Goal: Check status: Check status

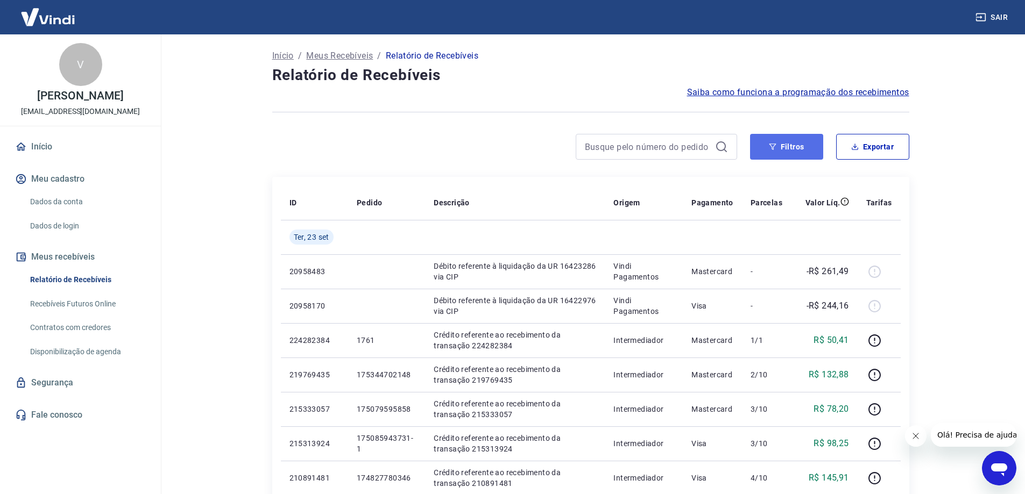
click at [786, 145] on button "Filtros" at bounding box center [786, 147] width 73 height 26
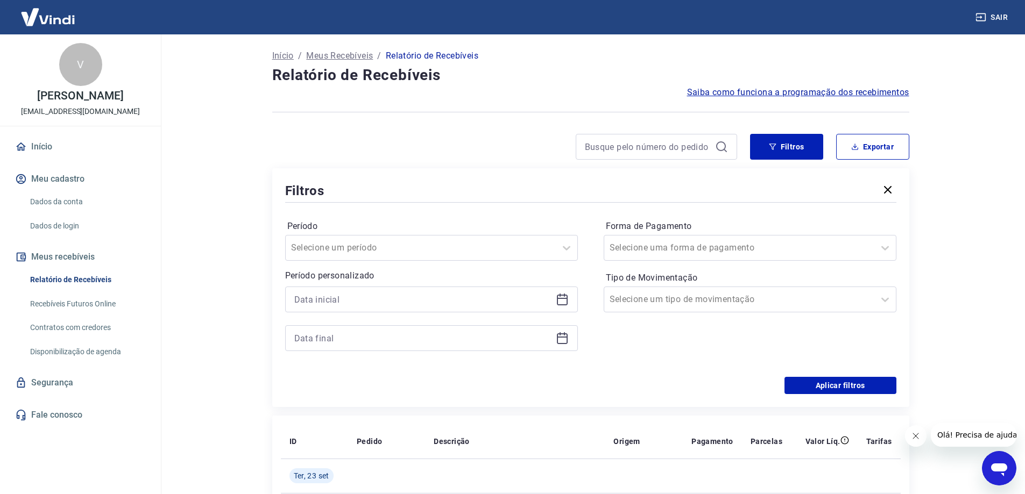
click at [563, 302] on icon at bounding box center [562, 299] width 13 height 13
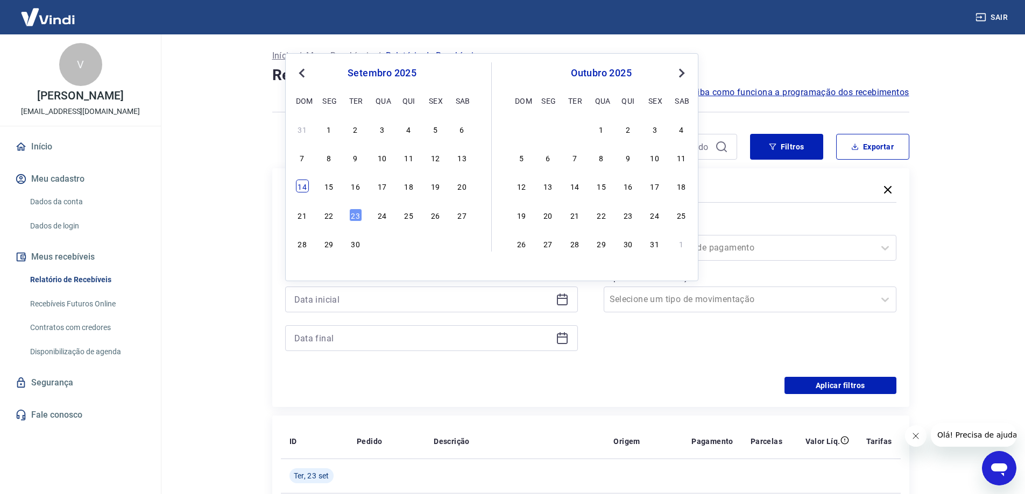
click at [306, 187] on div "14" at bounding box center [302, 186] width 13 height 13
drag, startPoint x: 306, startPoint y: 187, endPoint x: 555, endPoint y: 308, distance: 277.4
click at [305, 187] on h5 "Filtros" at bounding box center [305, 190] width 40 height 17
type input "[DATE]"
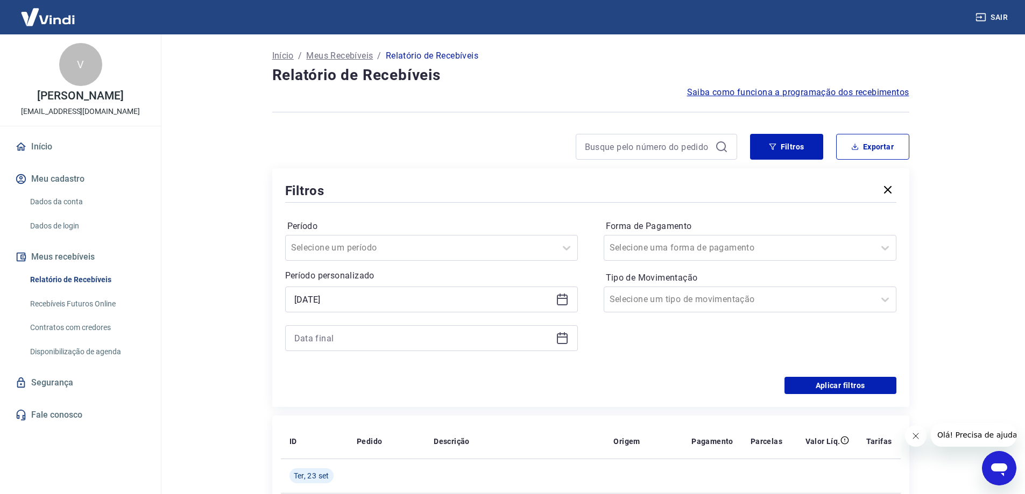
click at [562, 337] on icon at bounding box center [562, 337] width 11 height 1
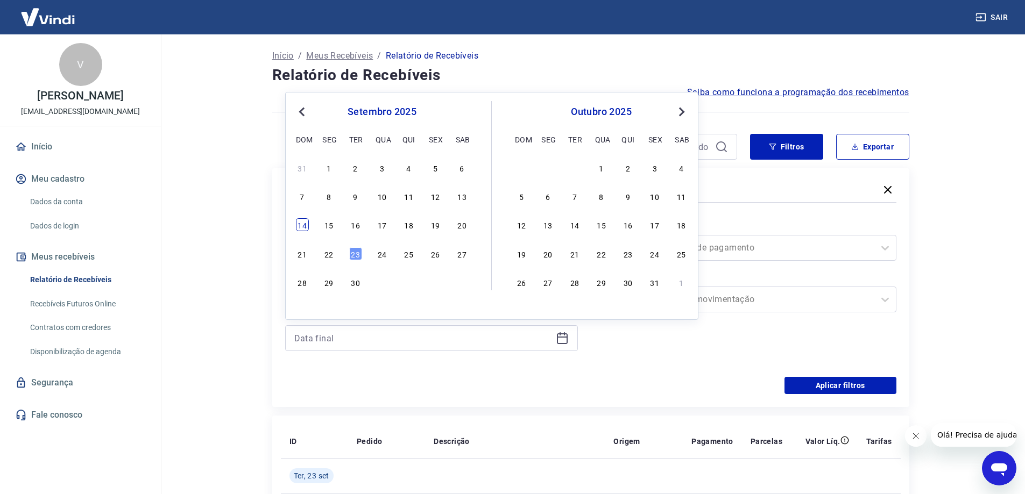
click at [303, 226] on div "14" at bounding box center [302, 224] width 13 height 13
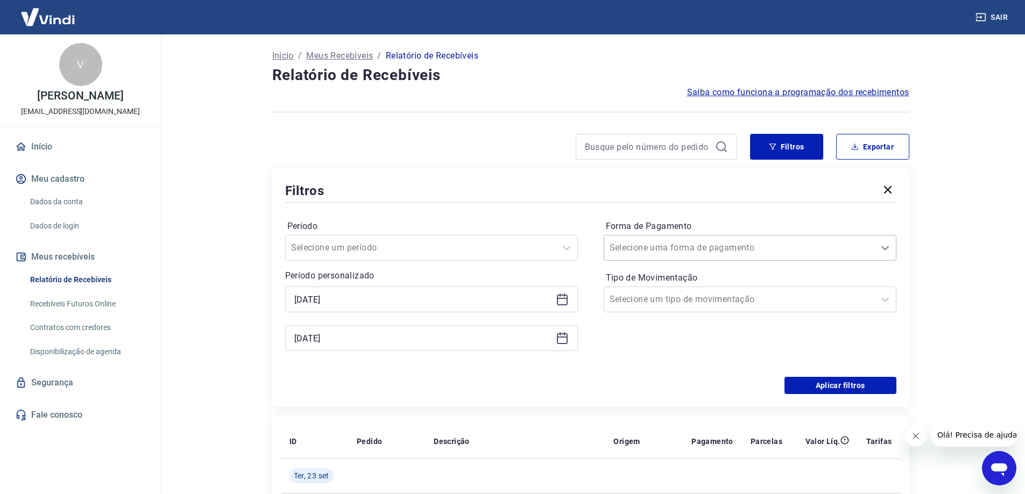
type input "[DATE]"
click at [888, 248] on icon at bounding box center [885, 248] width 8 height 4
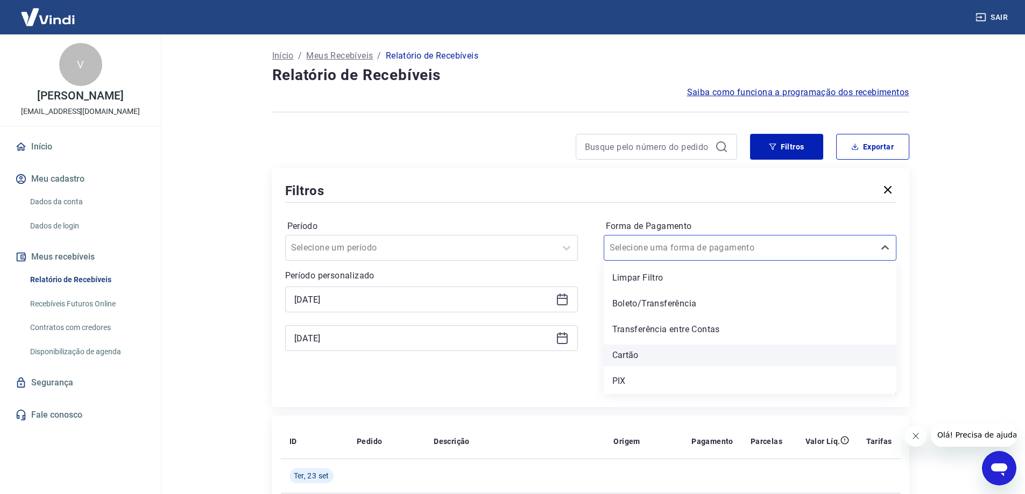
click at [674, 350] on div "Cartão" at bounding box center [750, 356] width 293 height 22
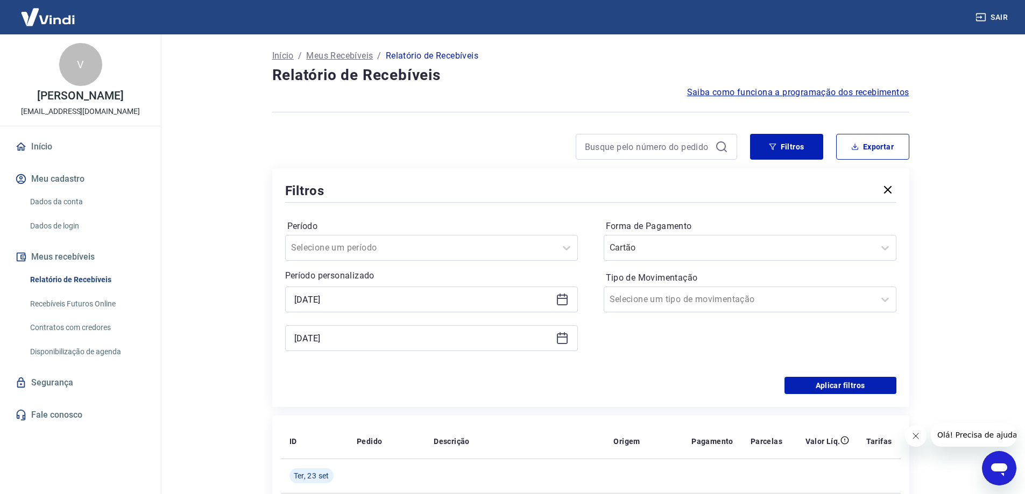
scroll to position [161, 0]
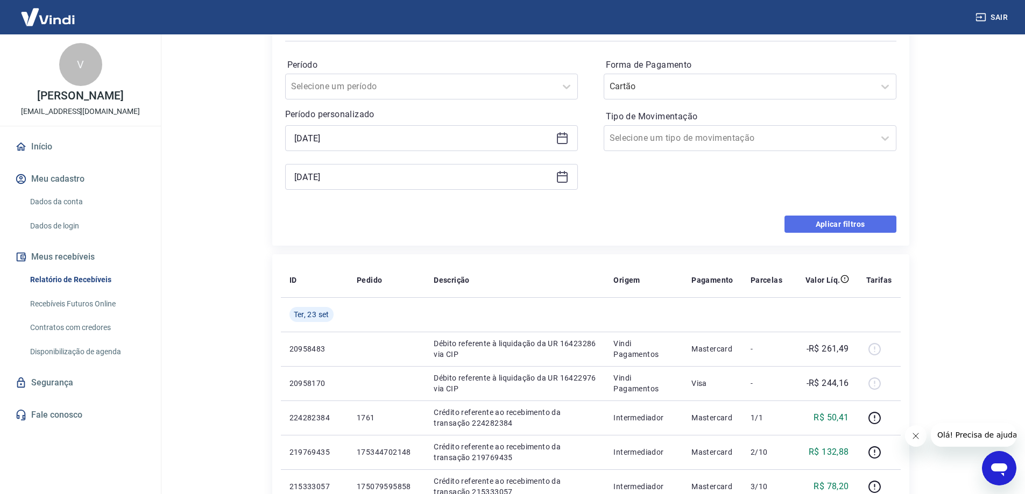
click at [820, 224] on button "Aplicar filtros" at bounding box center [840, 224] width 112 height 17
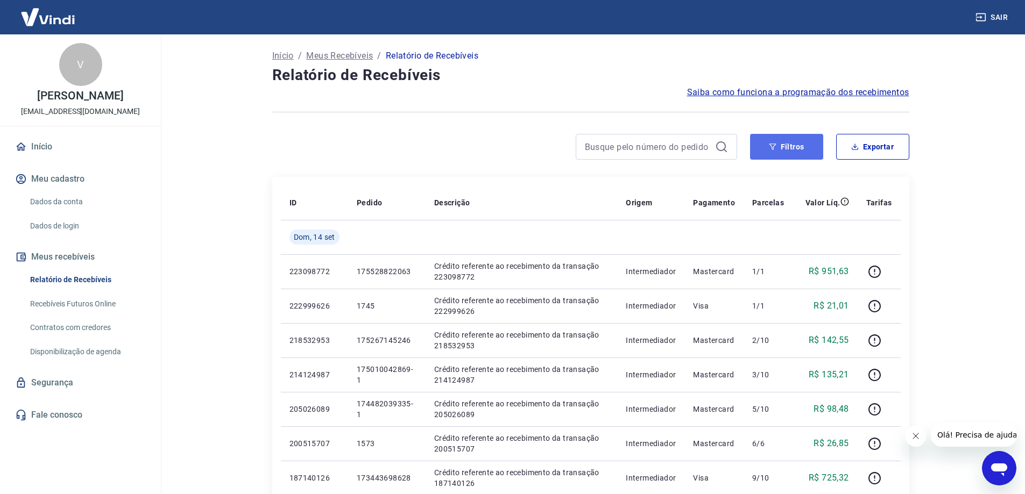
click at [789, 143] on button "Filtros" at bounding box center [786, 147] width 73 height 26
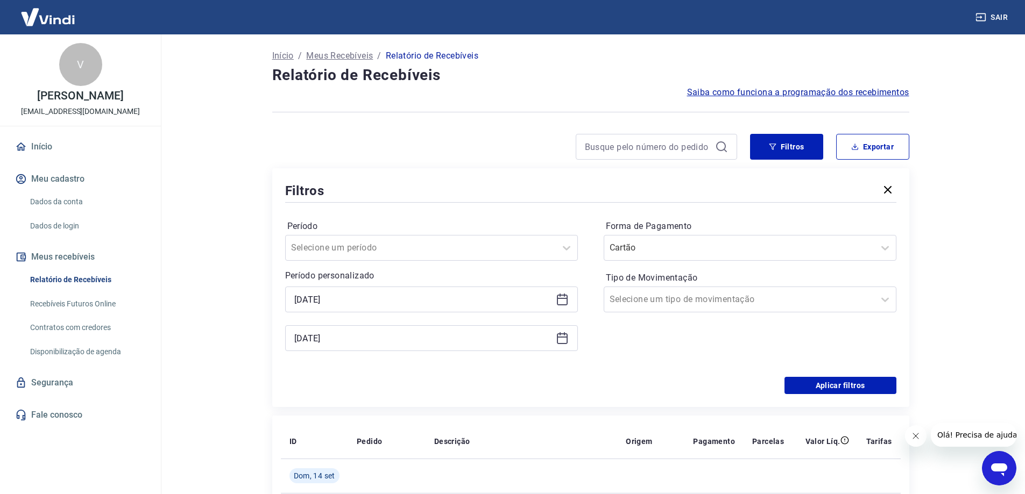
click at [566, 302] on icon at bounding box center [562, 299] width 13 height 13
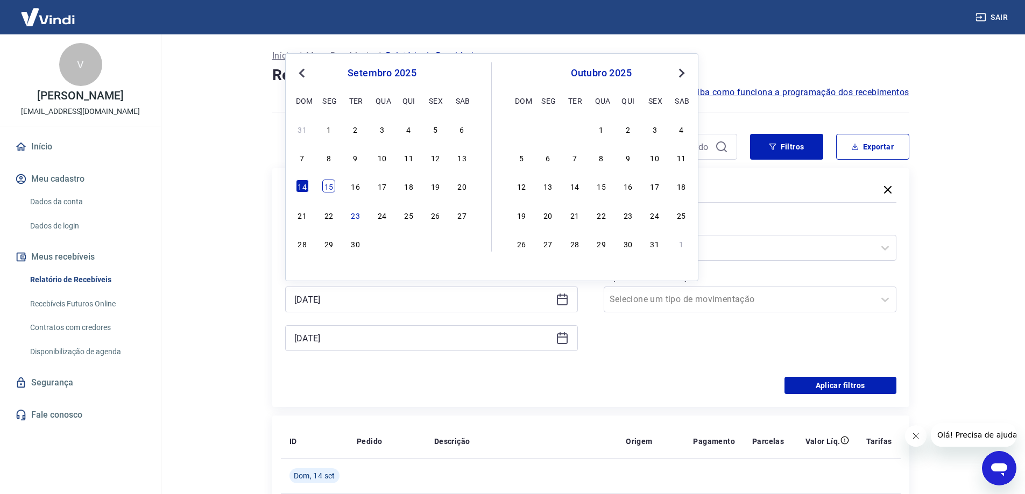
click at [326, 190] on div "15" at bounding box center [328, 186] width 13 height 13
type input "[DATE]"
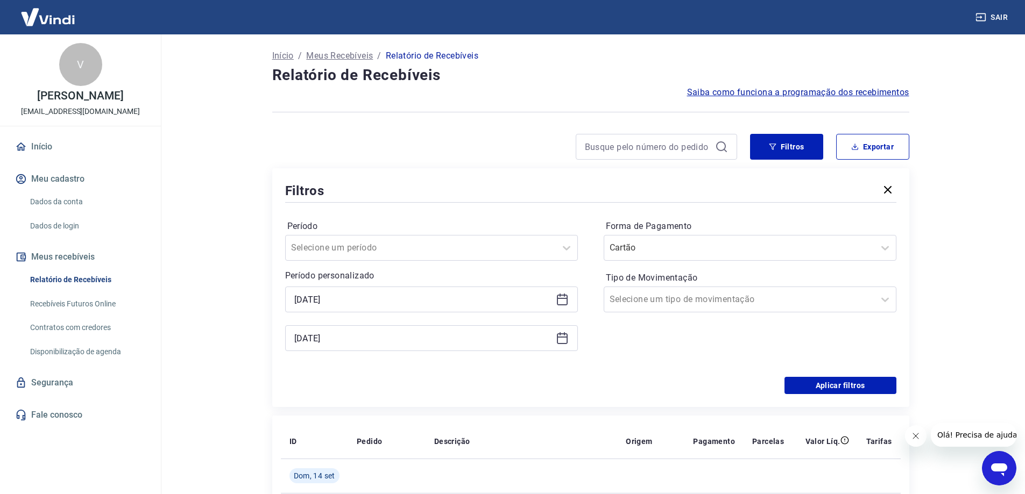
drag, startPoint x: 564, startPoint y: 344, endPoint x: 543, endPoint y: 335, distance: 22.4
click at [564, 343] on icon at bounding box center [562, 338] width 13 height 13
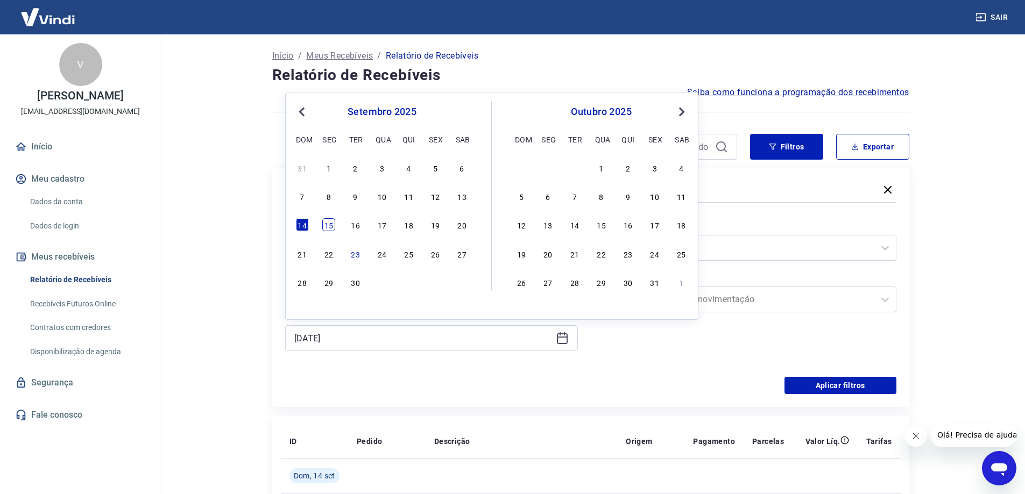
click at [330, 224] on div "15" at bounding box center [328, 224] width 13 height 13
type input "[DATE]"
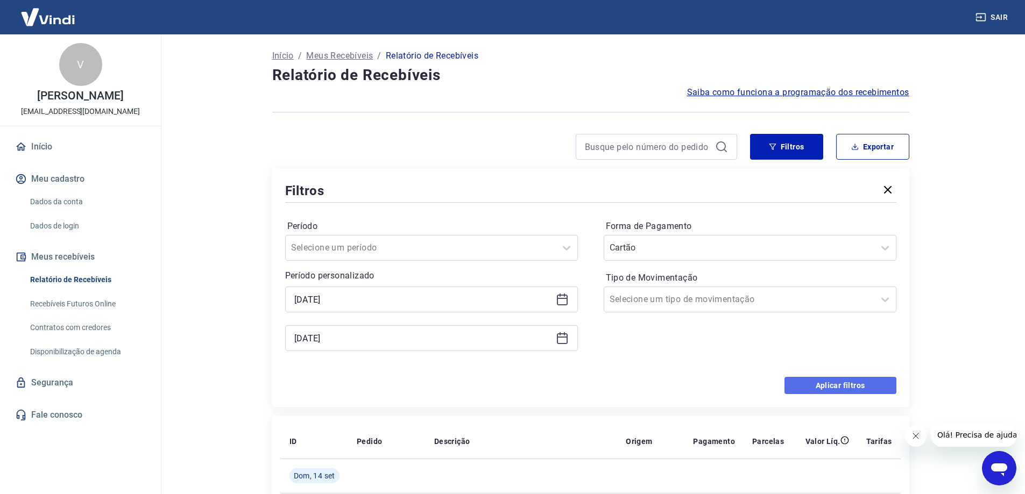
click at [818, 391] on button "Aplicar filtros" at bounding box center [840, 385] width 112 height 17
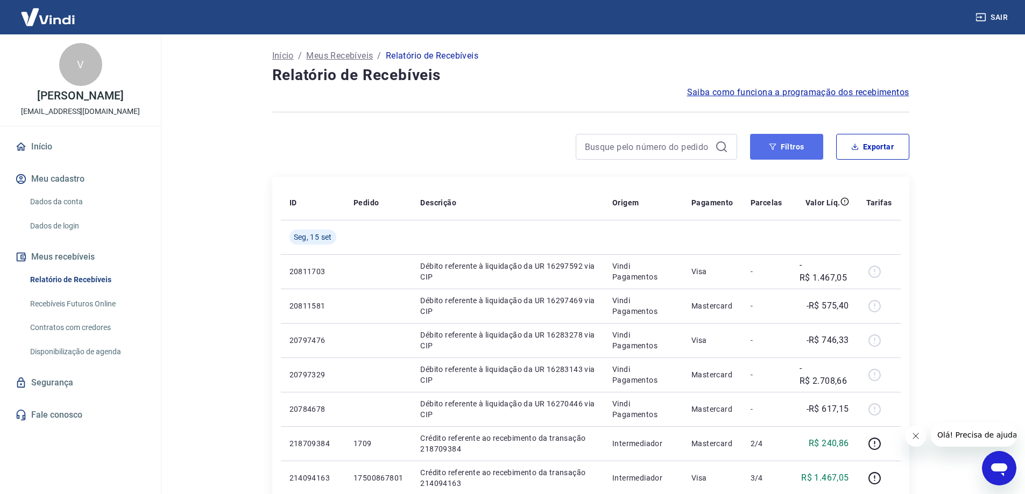
drag, startPoint x: 792, startPoint y: 146, endPoint x: 265, endPoint y: 153, distance: 526.7
click at [791, 146] on button "Filtros" at bounding box center [786, 147] width 73 height 26
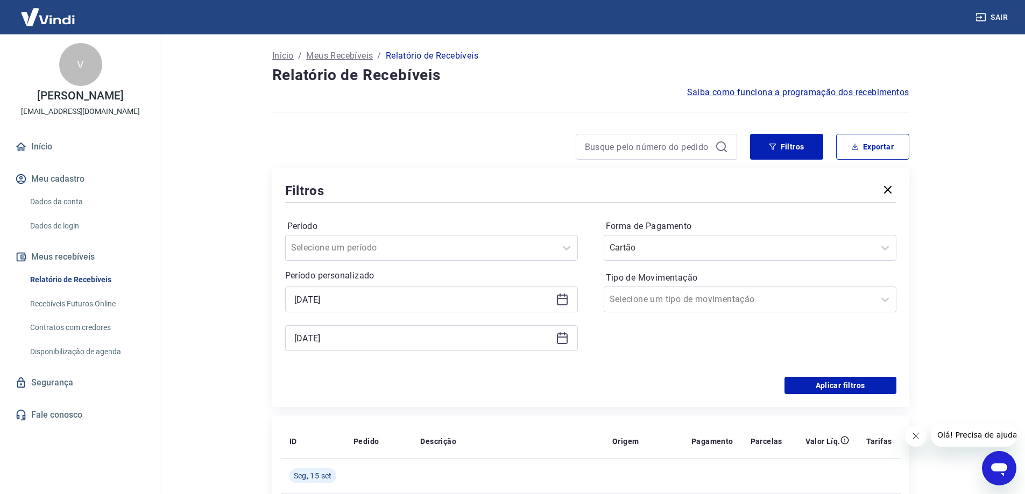
drag, startPoint x: 564, startPoint y: 301, endPoint x: 472, endPoint y: 307, distance: 92.2
click at [563, 301] on icon at bounding box center [562, 299] width 13 height 13
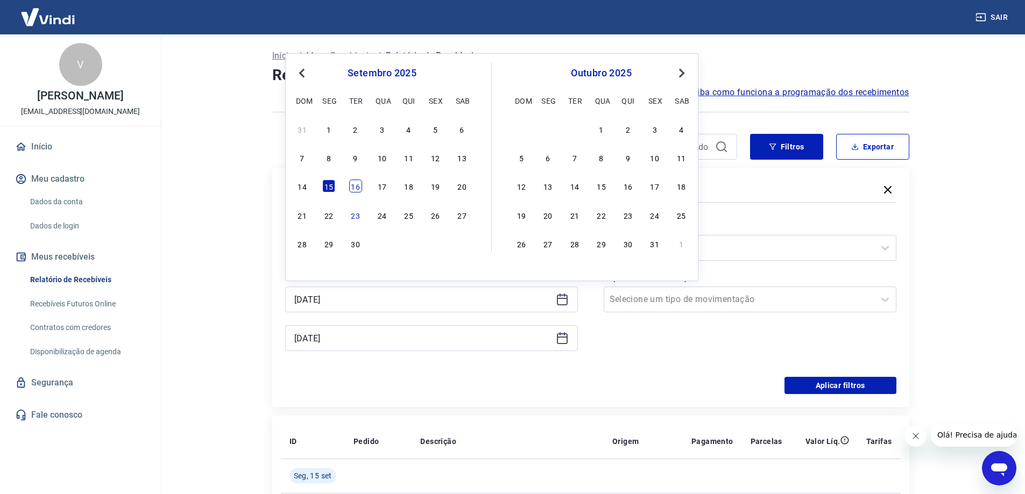
click at [351, 188] on div "16" at bounding box center [355, 186] width 13 height 13
type input "[DATE]"
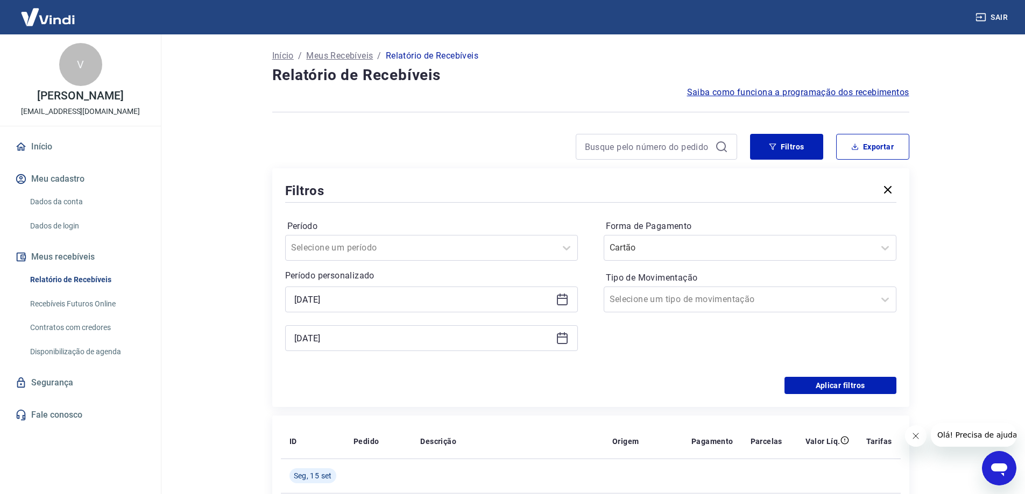
click at [559, 339] on icon at bounding box center [562, 338] width 13 height 13
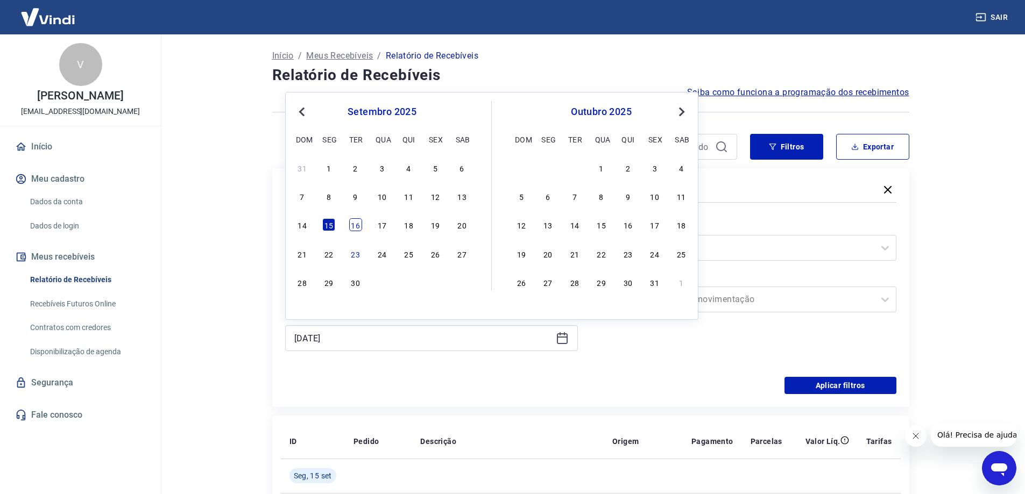
drag, startPoint x: 352, startPoint y: 225, endPoint x: 600, endPoint y: 353, distance: 278.4
click at [352, 225] on div "16" at bounding box center [355, 224] width 13 height 13
type input "[DATE]"
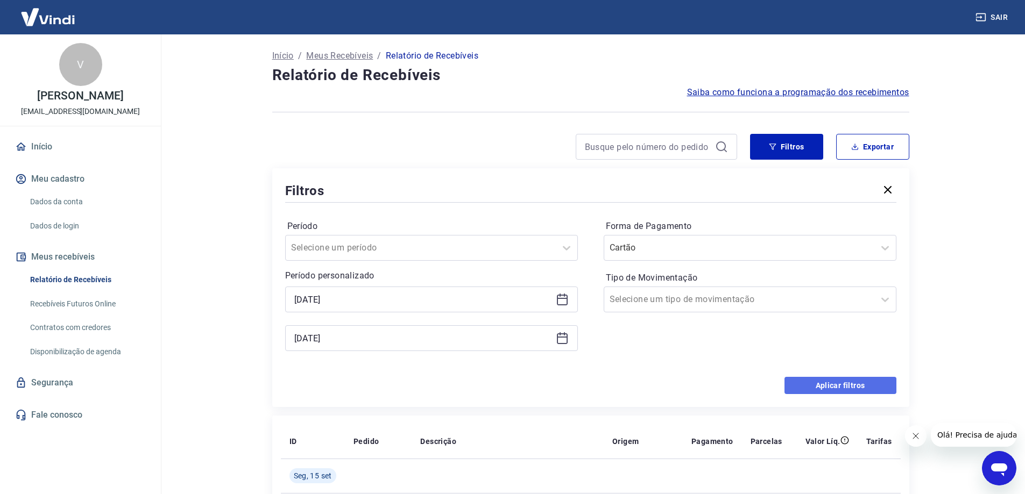
click at [793, 380] on button "Aplicar filtros" at bounding box center [840, 385] width 112 height 17
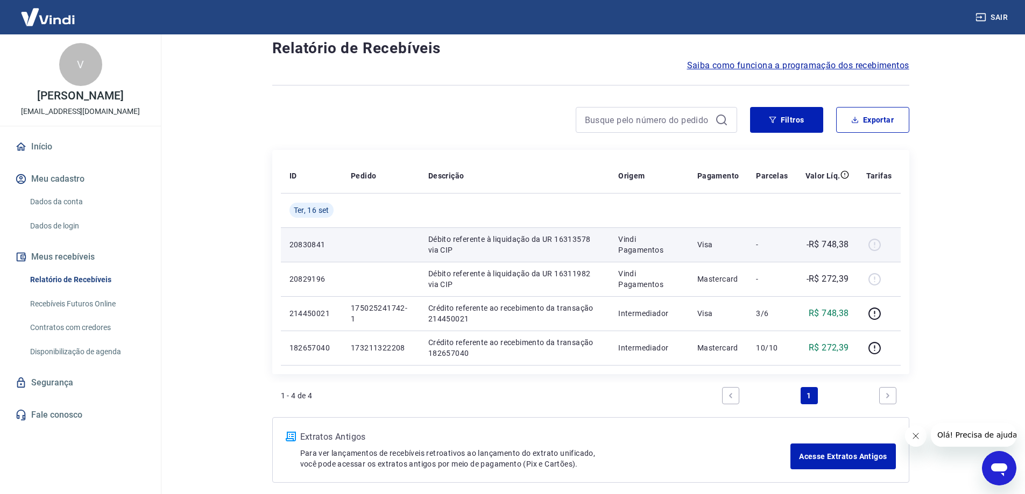
scroll to position [54, 0]
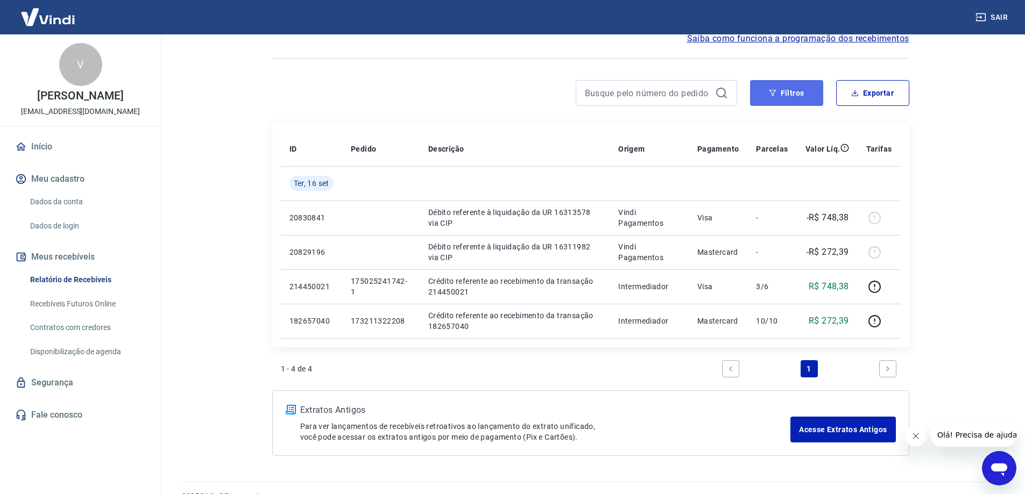
click at [805, 91] on button "Filtros" at bounding box center [786, 93] width 73 height 26
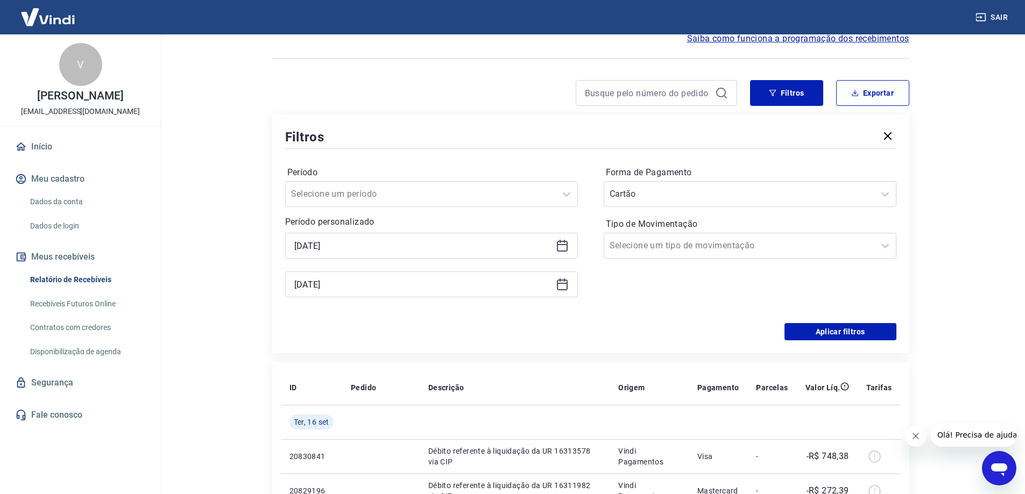
click at [566, 251] on icon at bounding box center [562, 246] width 11 height 11
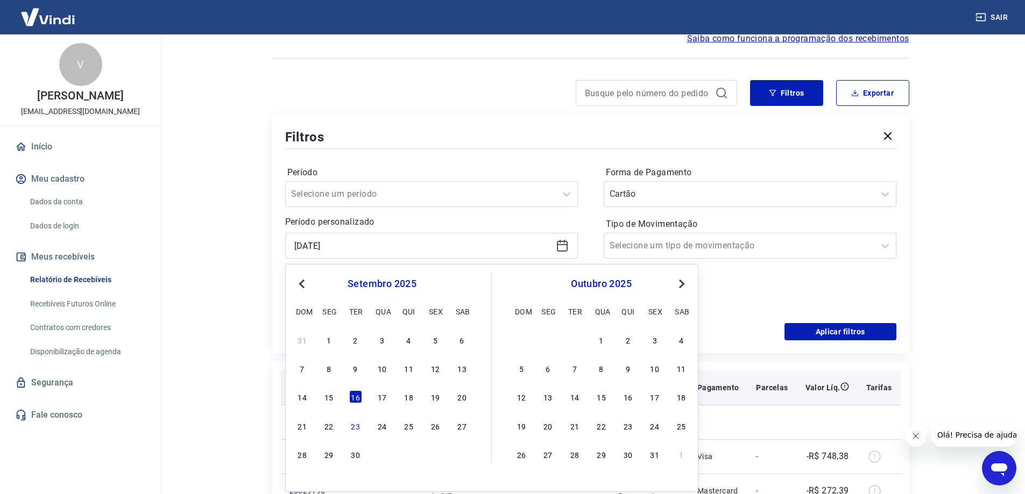
click at [381, 402] on div "17" at bounding box center [381, 397] width 13 height 13
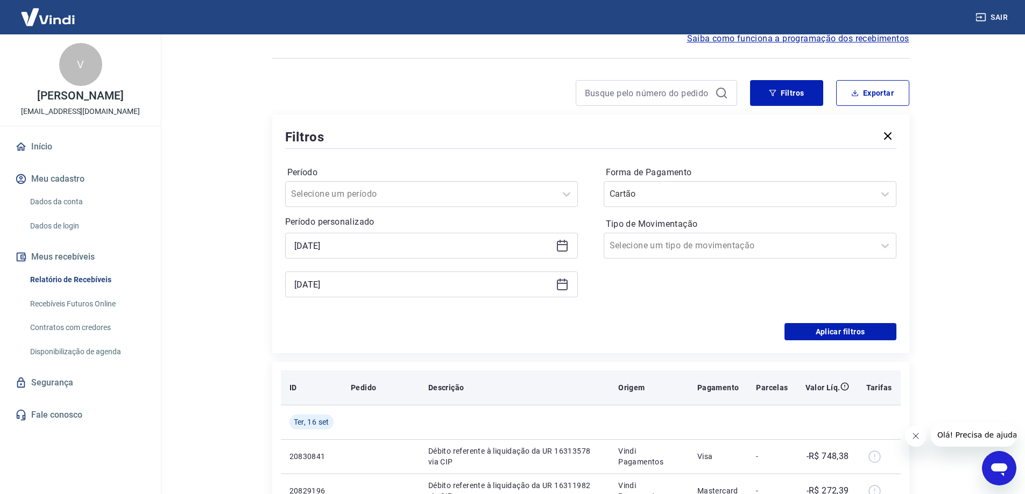
type input "[DATE]"
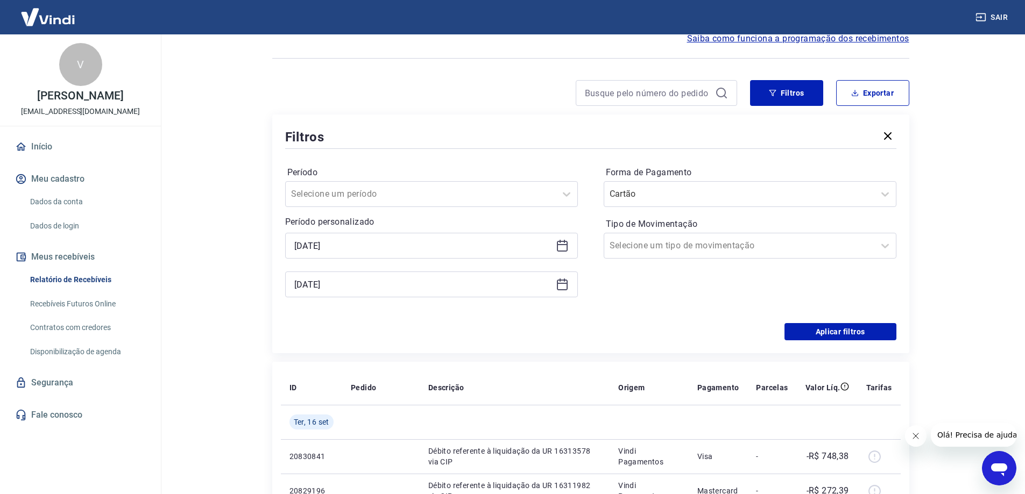
click at [562, 285] on icon at bounding box center [562, 284] width 13 height 13
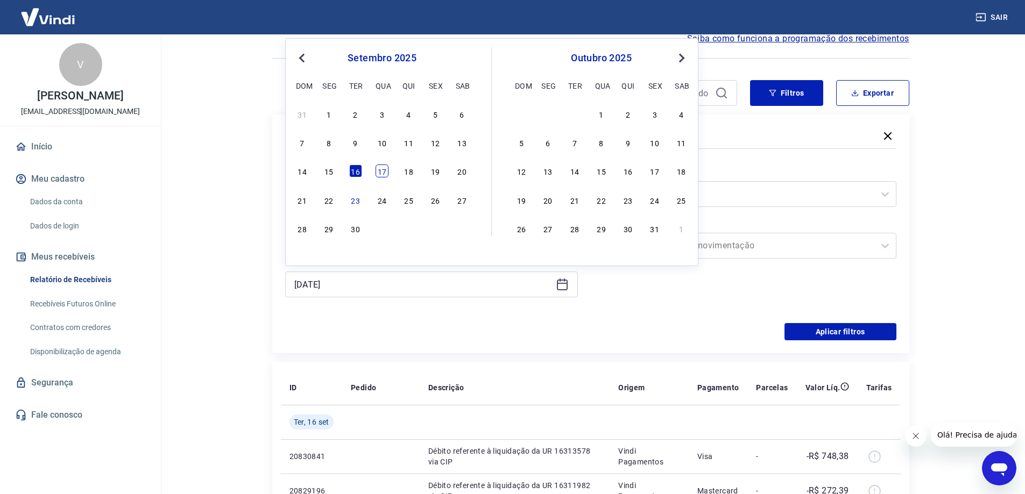
click at [385, 171] on div "17" at bounding box center [381, 171] width 13 height 13
type input "[DATE]"
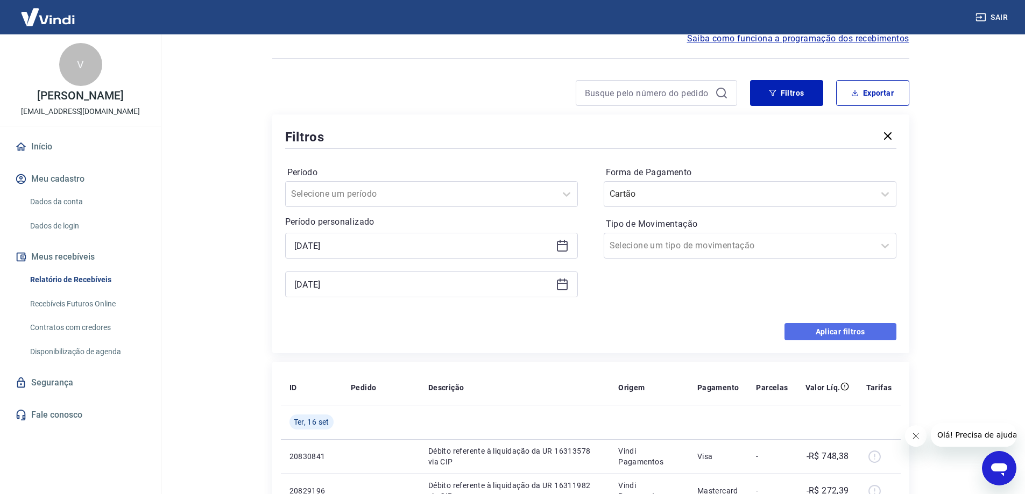
click at [807, 336] on button "Aplicar filtros" at bounding box center [840, 331] width 112 height 17
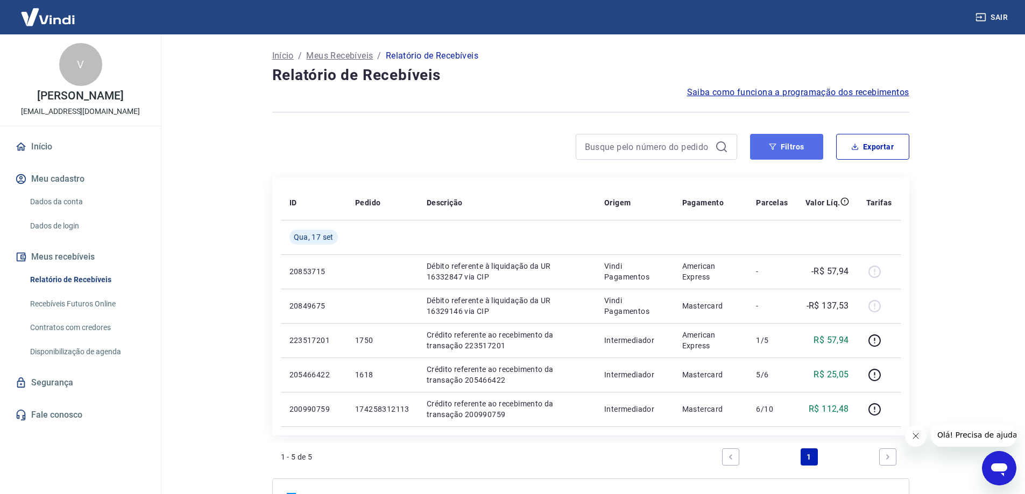
click at [782, 138] on button "Filtros" at bounding box center [786, 147] width 73 height 26
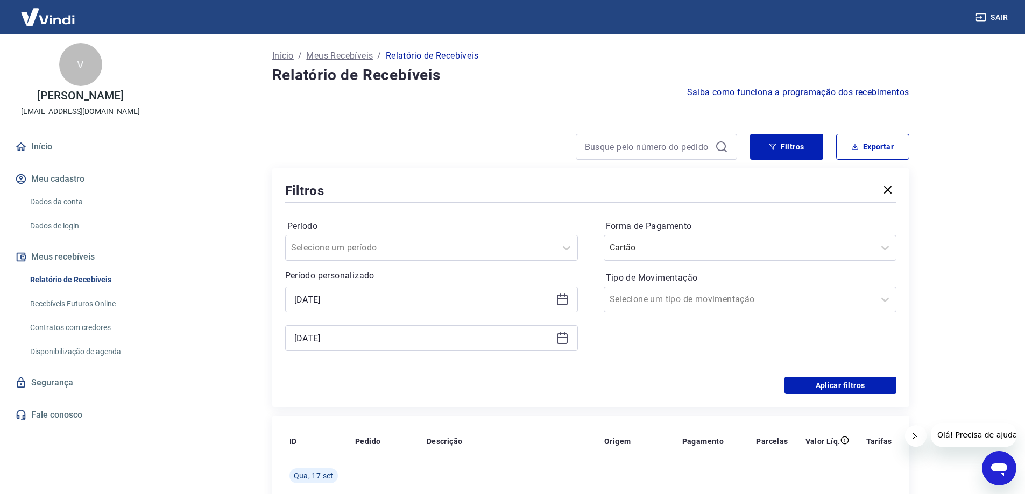
click at [560, 302] on icon at bounding box center [562, 299] width 13 height 13
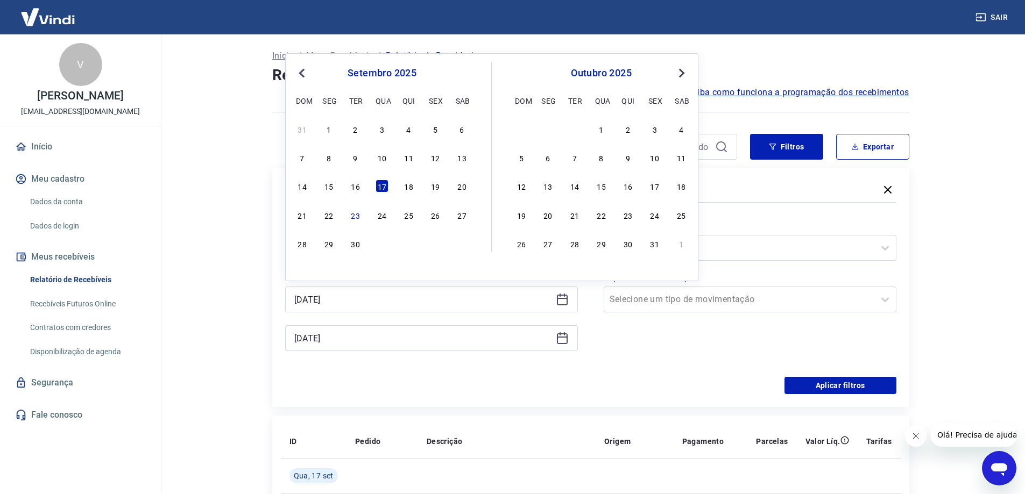
click at [416, 190] on div "14 15 16 17 18 19 20" at bounding box center [381, 187] width 175 height 16
click at [410, 187] on div "18" at bounding box center [408, 186] width 13 height 13
type input "[DATE]"
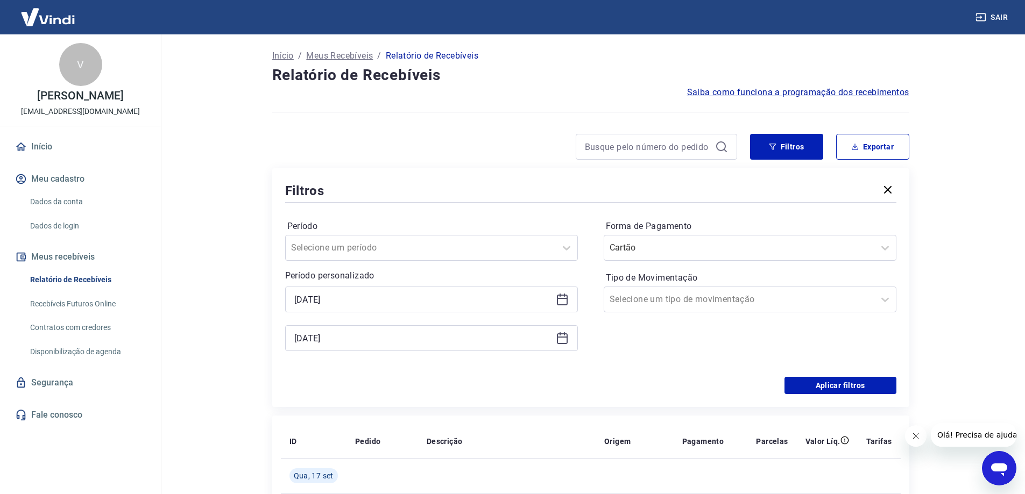
click at [563, 337] on icon at bounding box center [562, 337] width 11 height 1
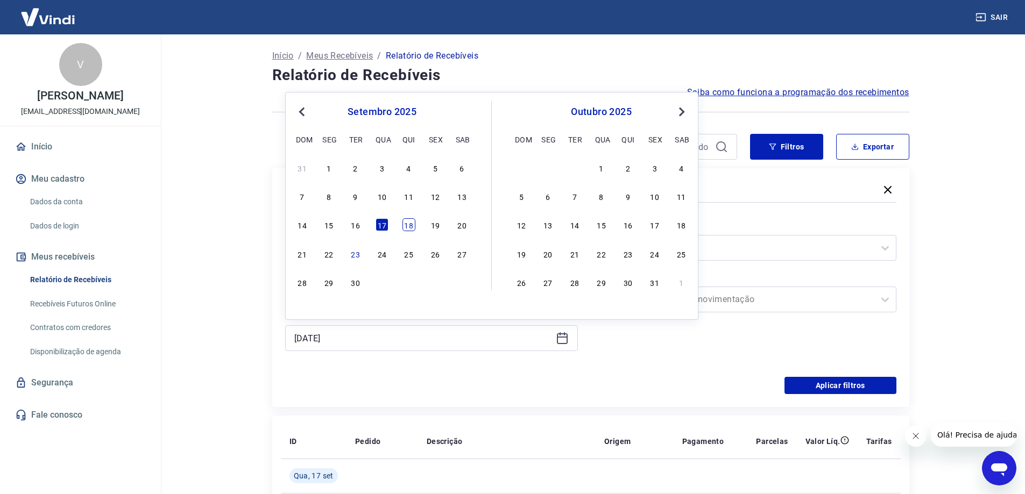
click at [414, 226] on div "18" at bounding box center [408, 224] width 13 height 13
type input "[DATE]"
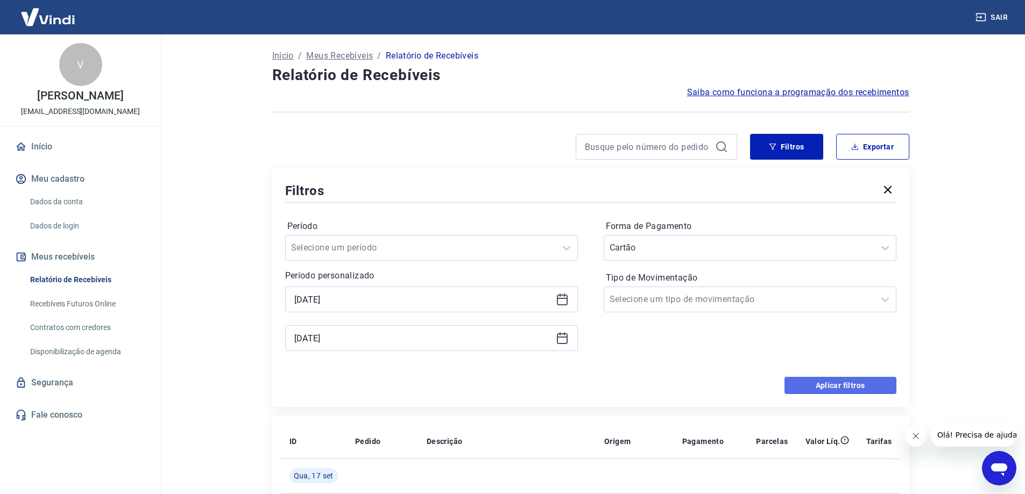
click at [795, 392] on button "Aplicar filtros" at bounding box center [840, 385] width 112 height 17
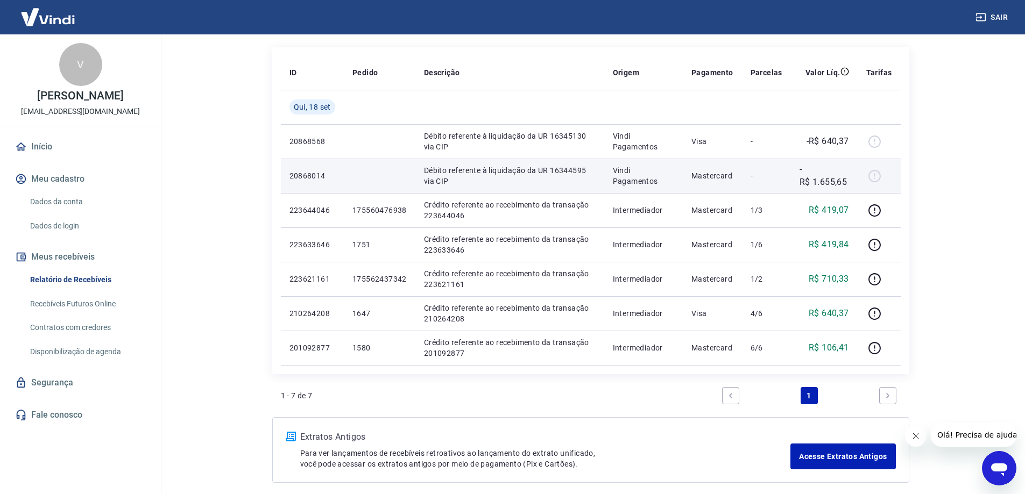
scroll to position [17, 0]
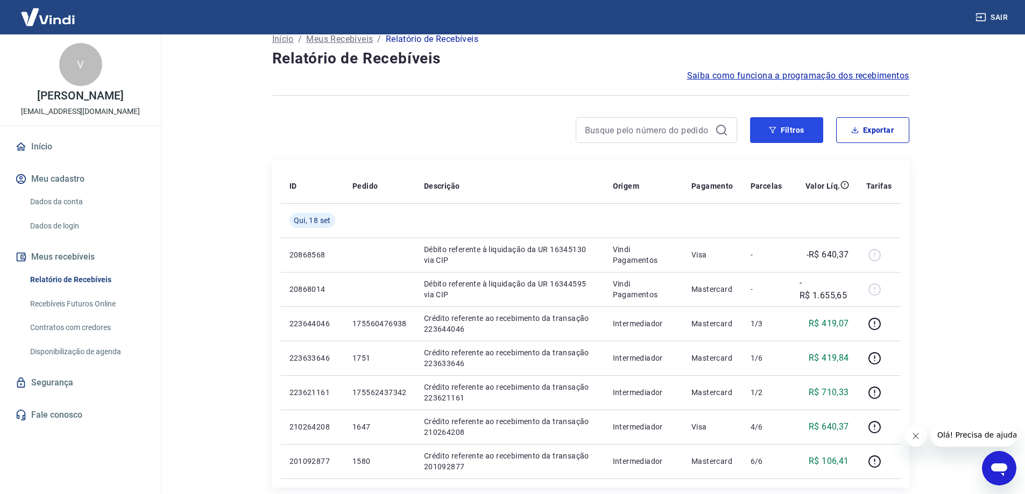
click at [797, 124] on button "Filtros" at bounding box center [786, 130] width 73 height 26
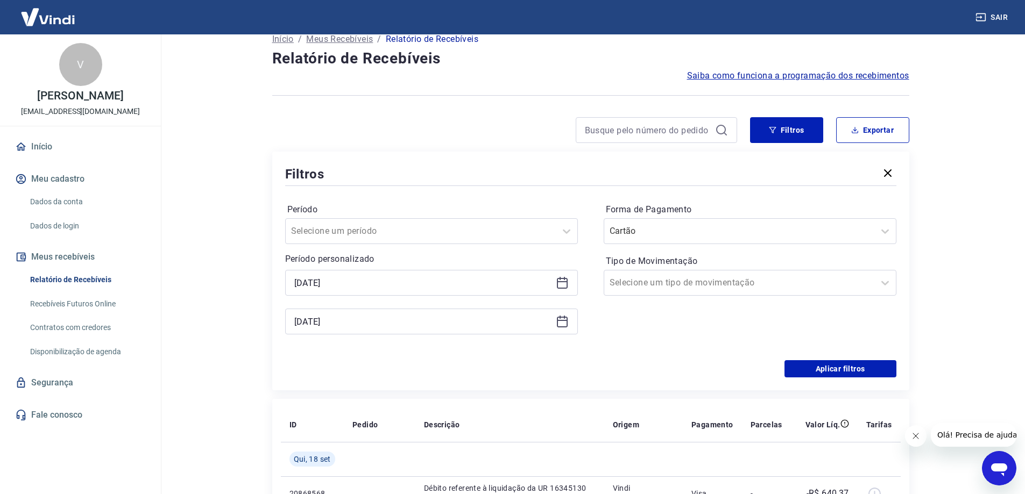
click at [558, 278] on icon at bounding box center [562, 283] width 11 height 11
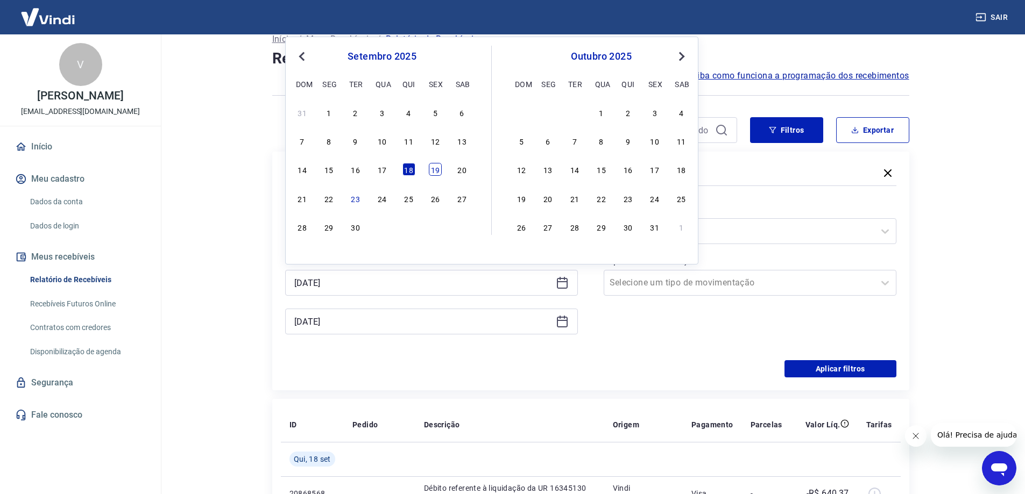
click at [436, 165] on div "19" at bounding box center [435, 169] width 13 height 13
type input "[DATE]"
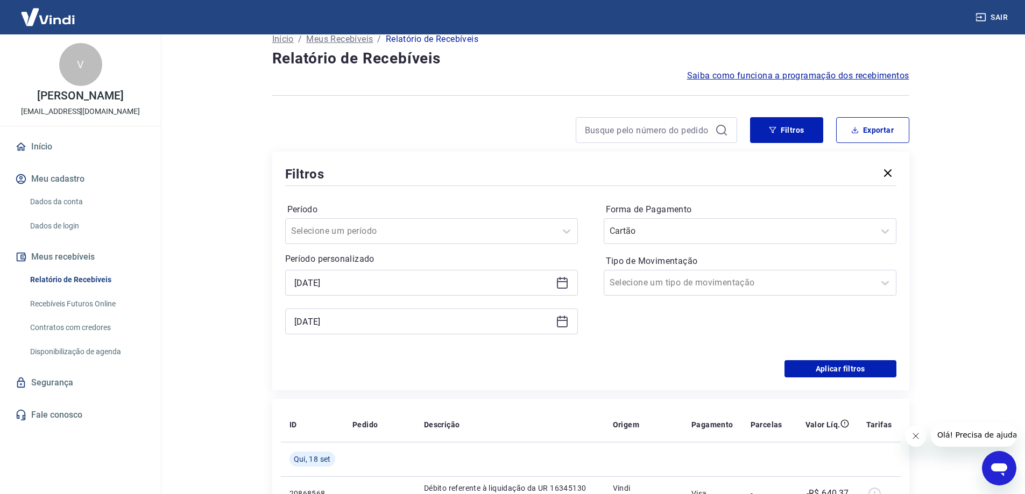
click at [556, 325] on icon at bounding box center [562, 321] width 13 height 13
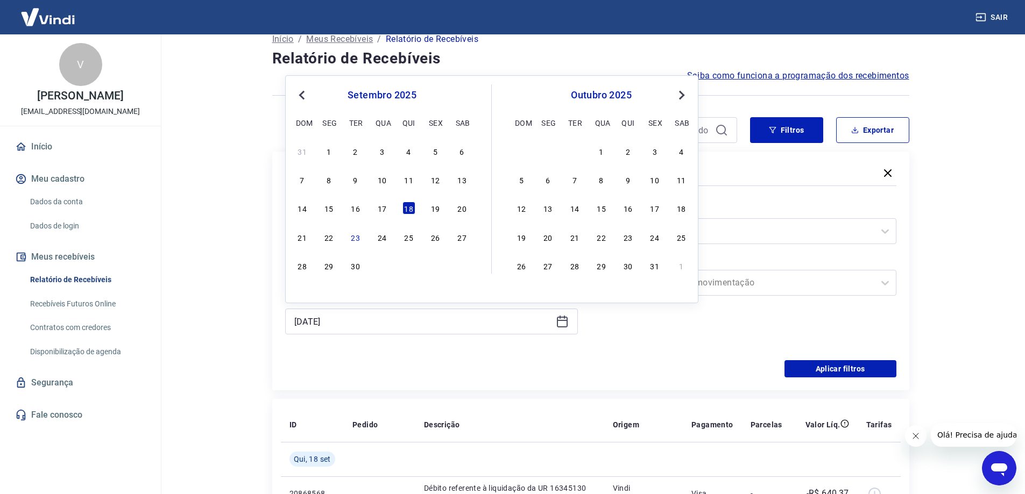
drag, startPoint x: 436, startPoint y: 207, endPoint x: 779, endPoint y: 393, distance: 390.4
click at [436, 207] on div "19" at bounding box center [435, 208] width 13 height 13
type input "[DATE]"
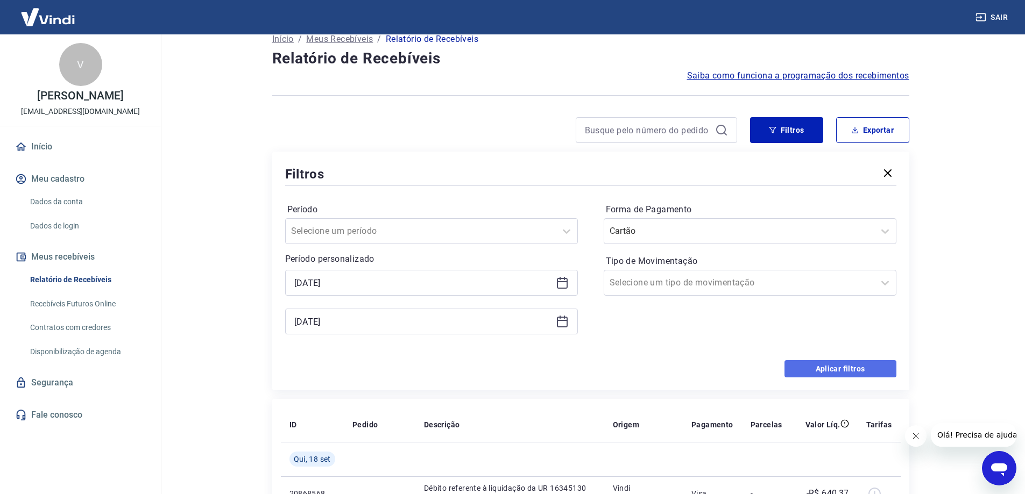
click at [833, 373] on button "Aplicar filtros" at bounding box center [840, 368] width 112 height 17
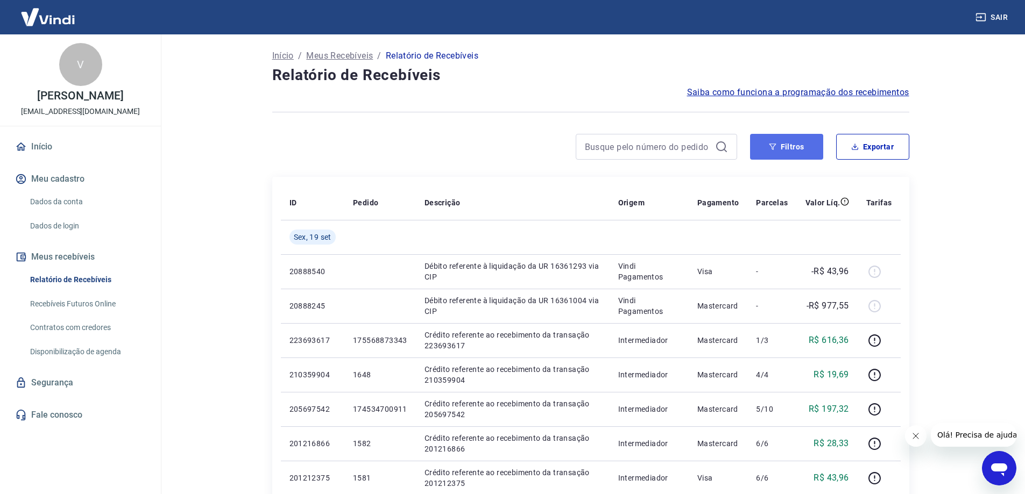
click at [791, 147] on button "Filtros" at bounding box center [786, 147] width 73 height 26
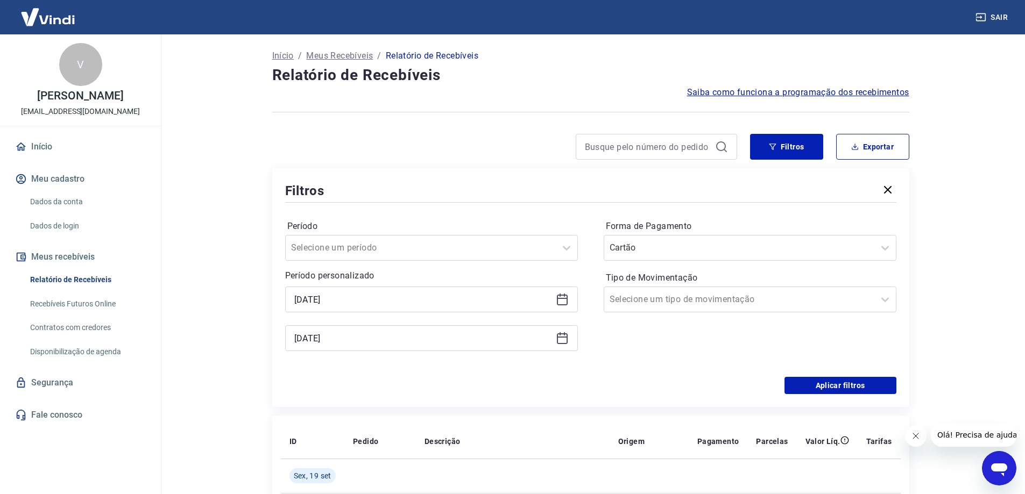
click at [561, 297] on icon at bounding box center [562, 299] width 13 height 13
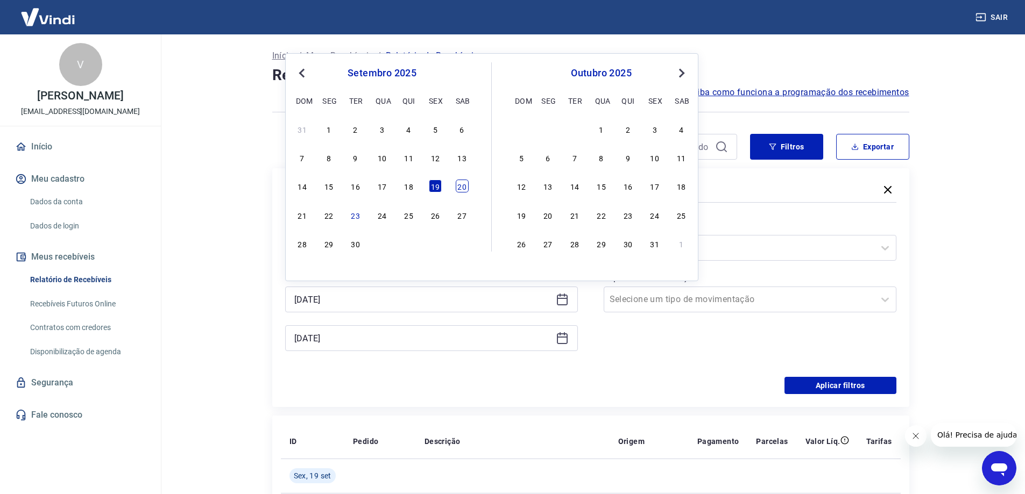
click at [457, 186] on div "20" at bounding box center [462, 186] width 13 height 13
type input "[DATE]"
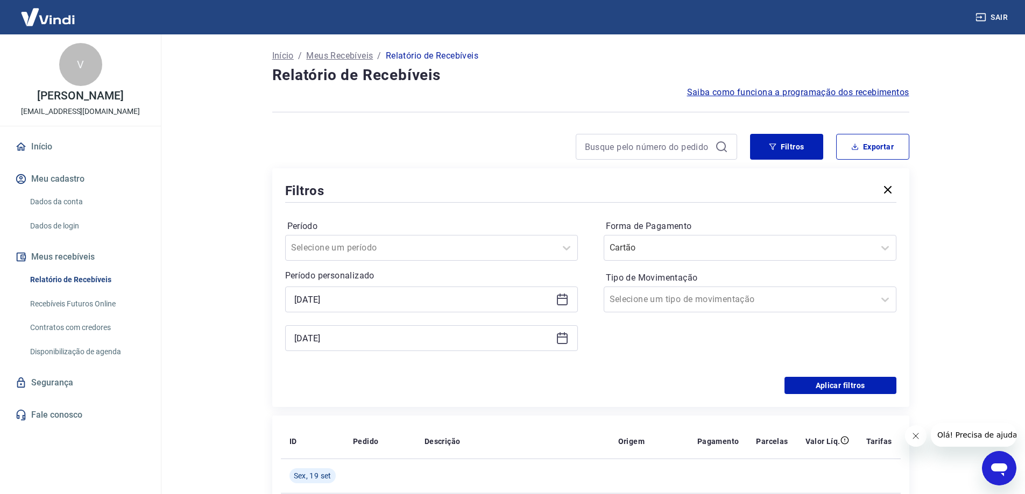
drag, startPoint x: 568, startPoint y: 337, endPoint x: 544, endPoint y: 327, distance: 25.8
click at [568, 336] on icon at bounding box center [562, 338] width 13 height 13
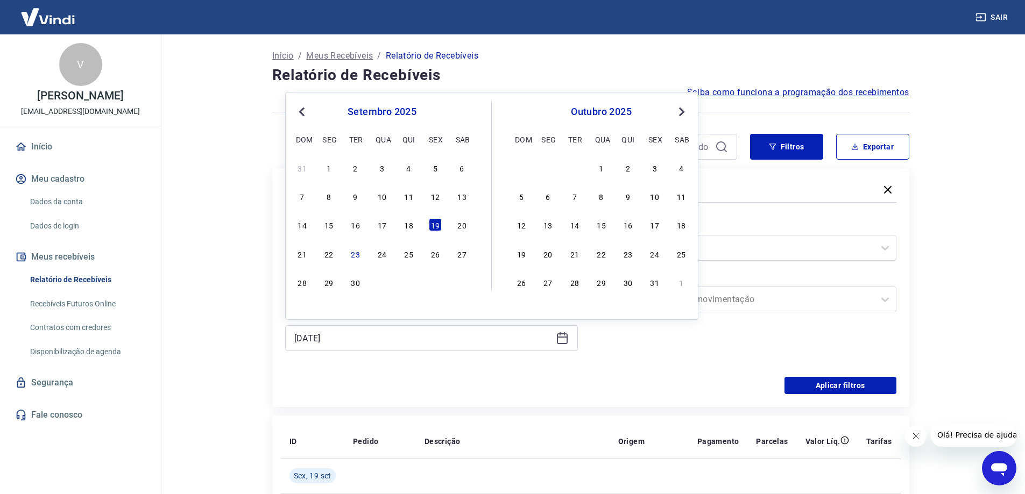
drag, startPoint x: 464, startPoint y: 225, endPoint x: 908, endPoint y: 133, distance: 453.1
click at [464, 224] on div "20" at bounding box center [462, 224] width 13 height 13
type input "[DATE]"
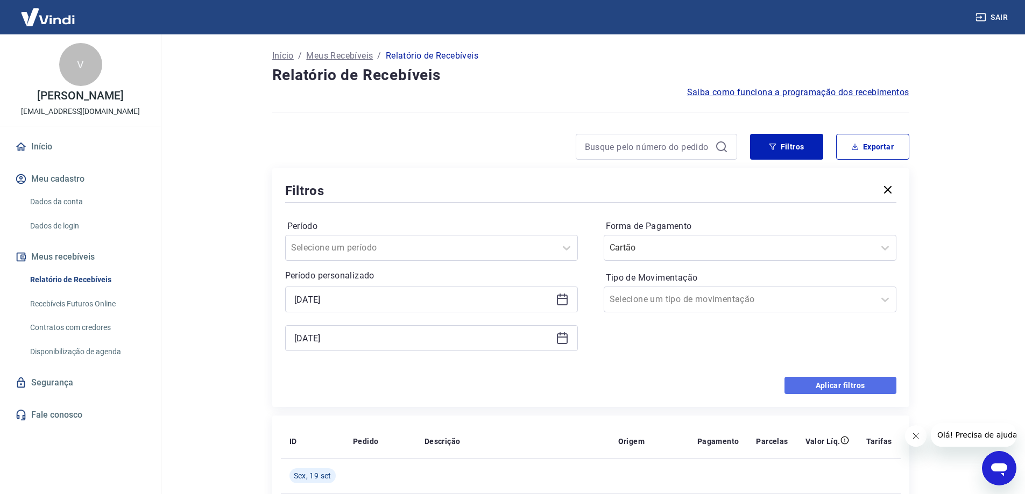
click at [835, 385] on button "Aplicar filtros" at bounding box center [840, 385] width 112 height 17
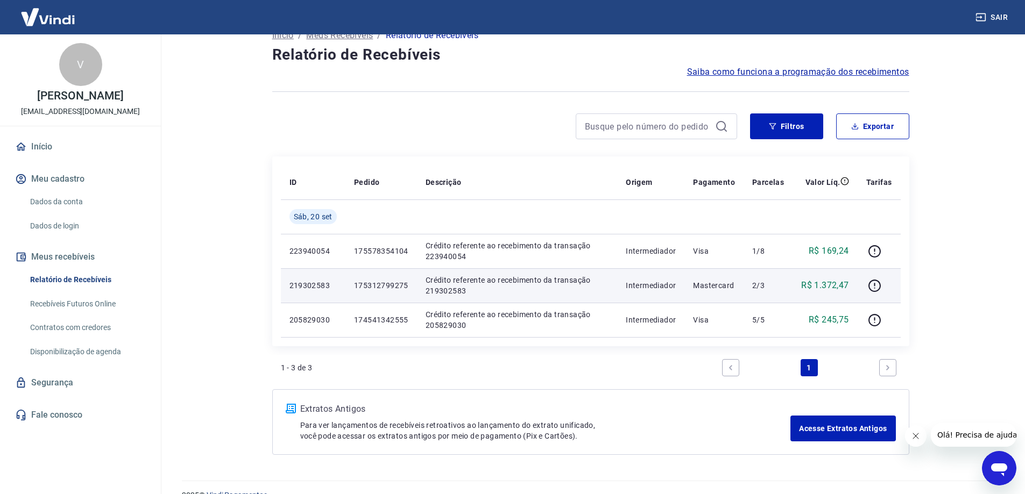
scroll to position [40, 0]
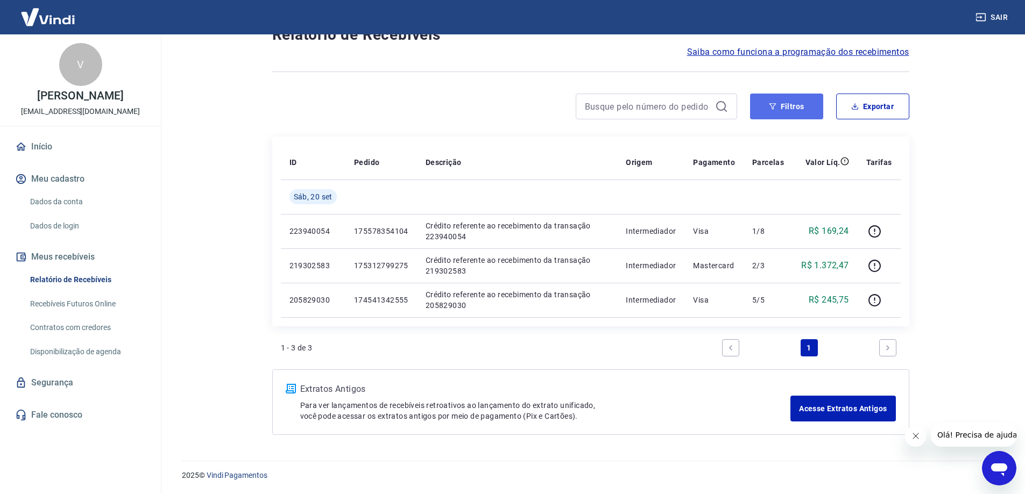
click at [792, 100] on button "Filtros" at bounding box center [786, 107] width 73 height 26
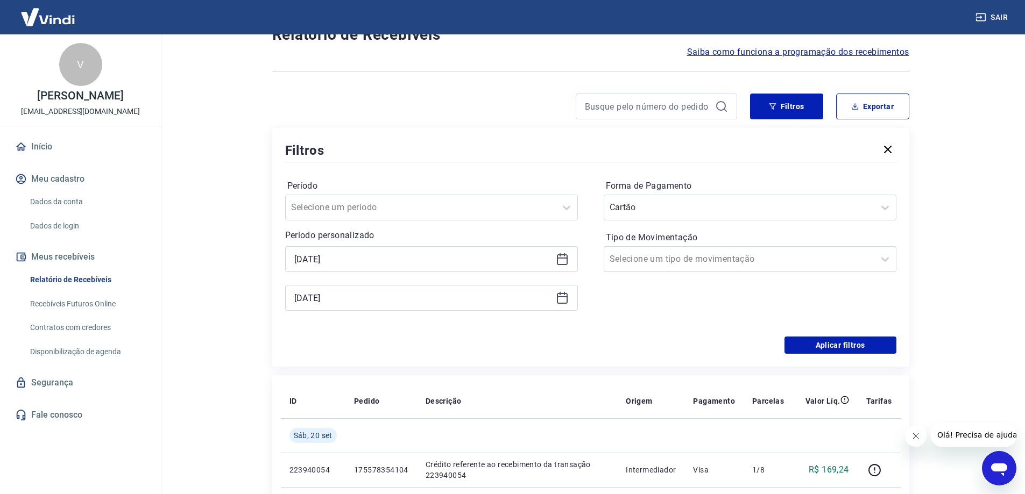
click at [562, 253] on icon at bounding box center [562, 259] width 13 height 13
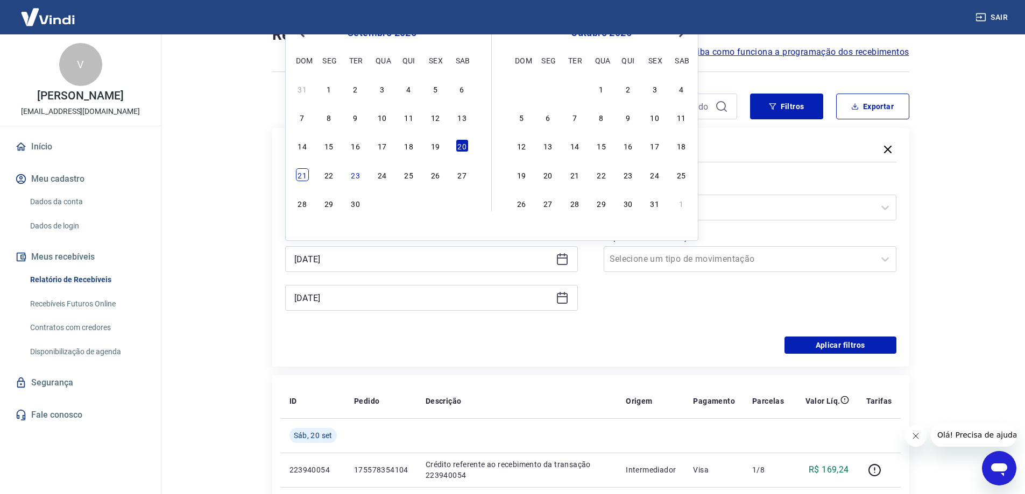
click at [296, 174] on div "21" at bounding box center [302, 174] width 13 height 13
type input "[DATE]"
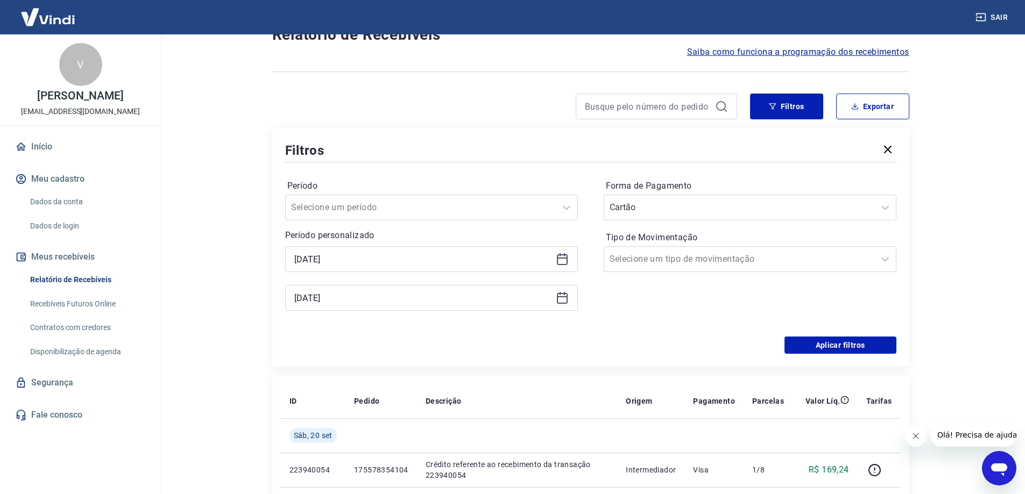
click at [571, 300] on div "[DATE]" at bounding box center [431, 298] width 293 height 26
click at [560, 298] on icon at bounding box center [562, 298] width 13 height 13
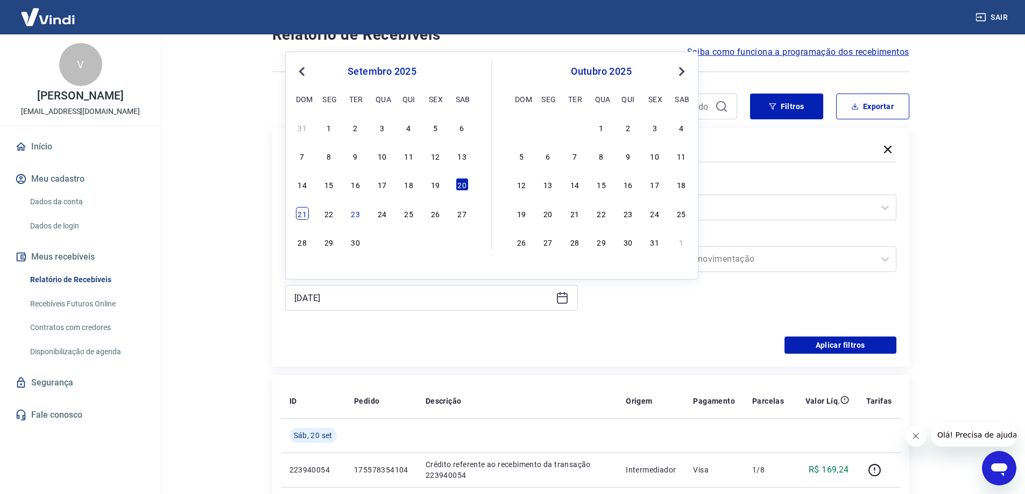
click at [304, 212] on div "21" at bounding box center [302, 213] width 13 height 13
type input "[DATE]"
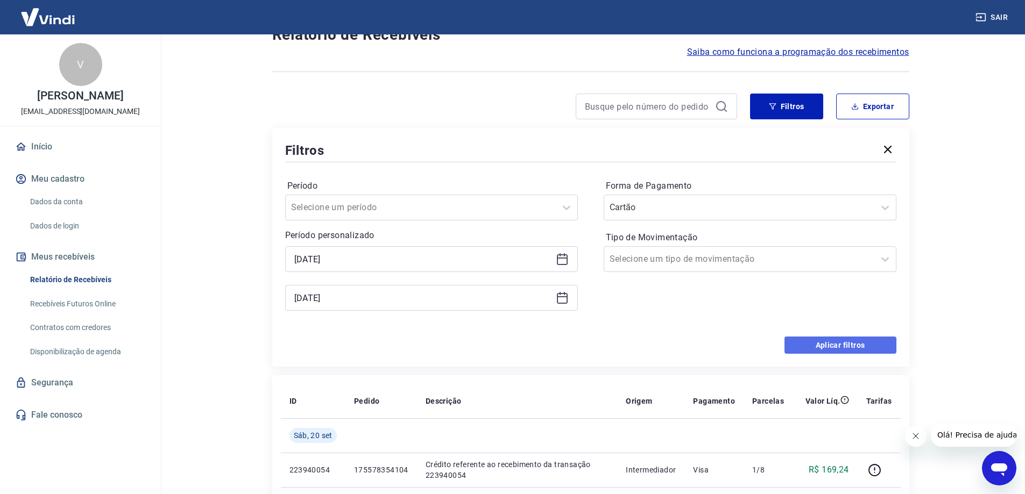
click at [864, 346] on button "Aplicar filtros" at bounding box center [840, 345] width 112 height 17
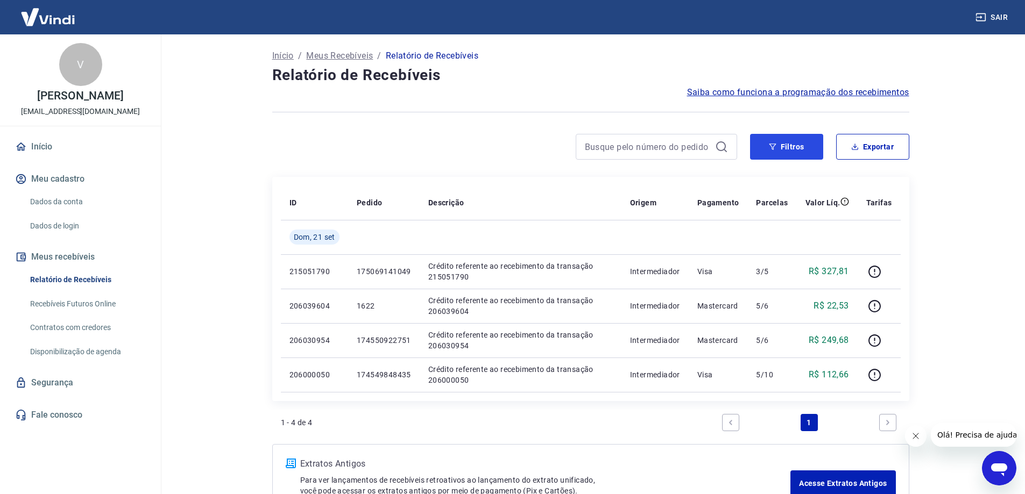
drag, startPoint x: 802, startPoint y: 148, endPoint x: 270, endPoint y: 196, distance: 534.2
click at [802, 148] on button "Filtros" at bounding box center [786, 147] width 73 height 26
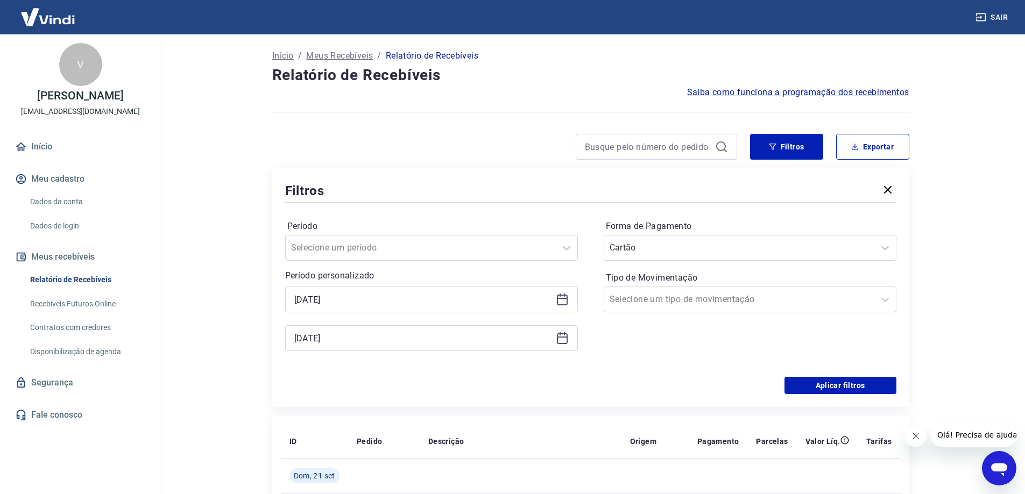
click at [559, 298] on icon at bounding box center [562, 298] width 11 height 1
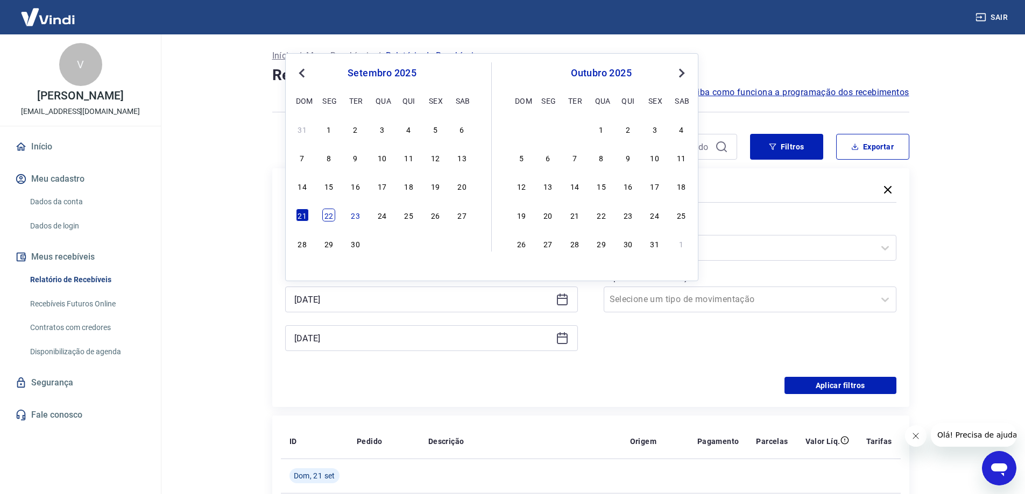
click at [325, 216] on div "22" at bounding box center [328, 215] width 13 height 13
type input "[DATE]"
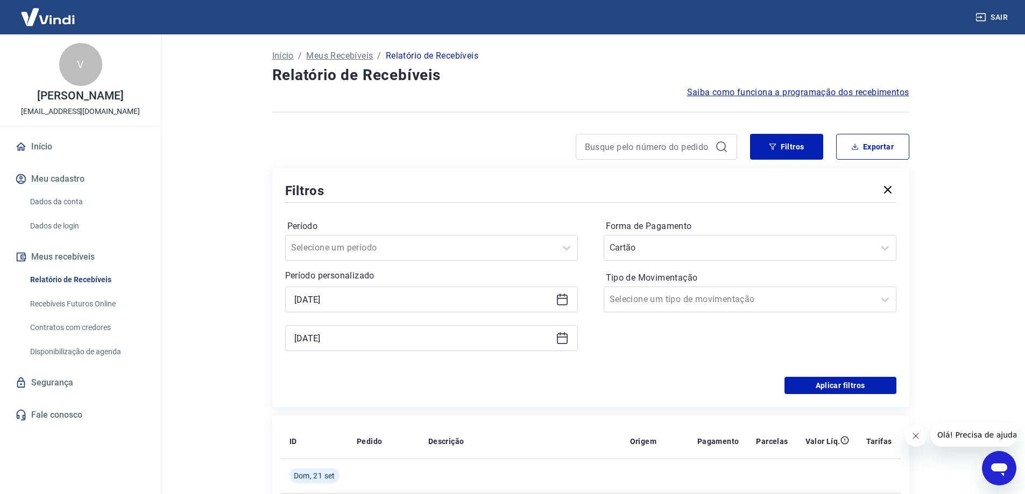
click at [558, 340] on icon at bounding box center [562, 338] width 13 height 13
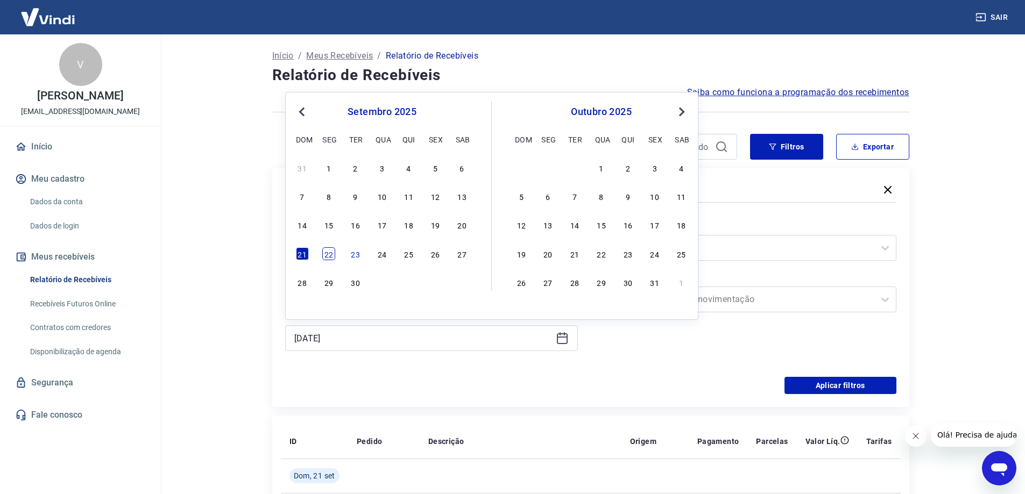
click at [329, 253] on div "22" at bounding box center [328, 253] width 13 height 13
type input "[DATE]"
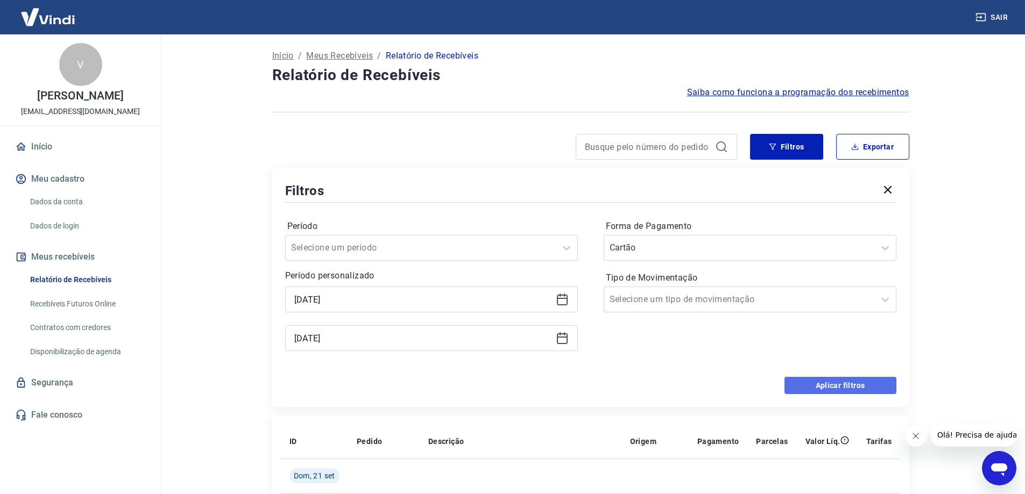
click at [796, 386] on button "Aplicar filtros" at bounding box center [840, 385] width 112 height 17
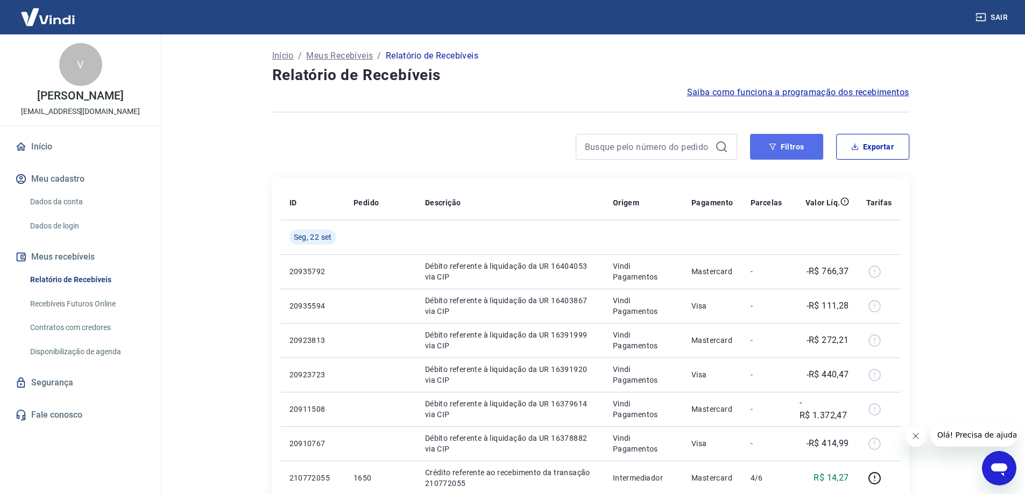
click at [778, 145] on button "Filtros" at bounding box center [786, 147] width 73 height 26
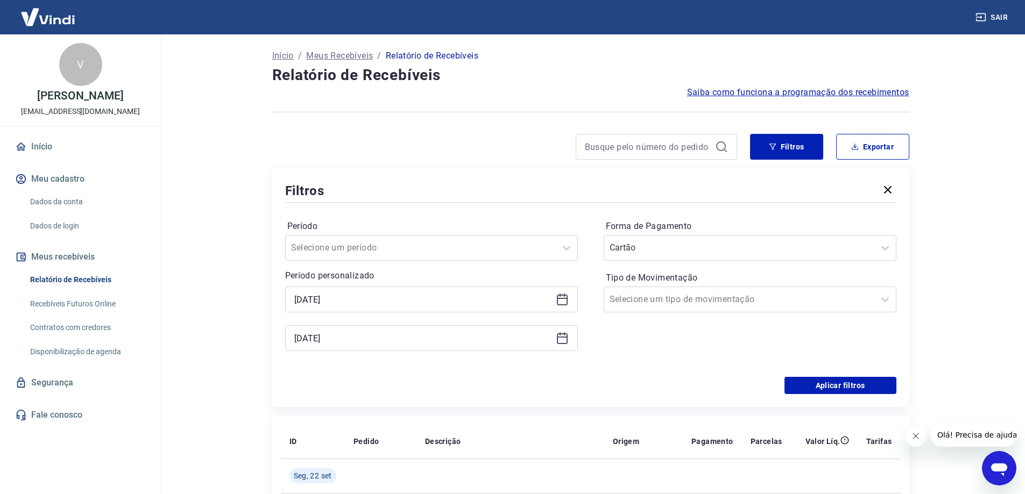
click at [561, 300] on icon at bounding box center [562, 299] width 13 height 13
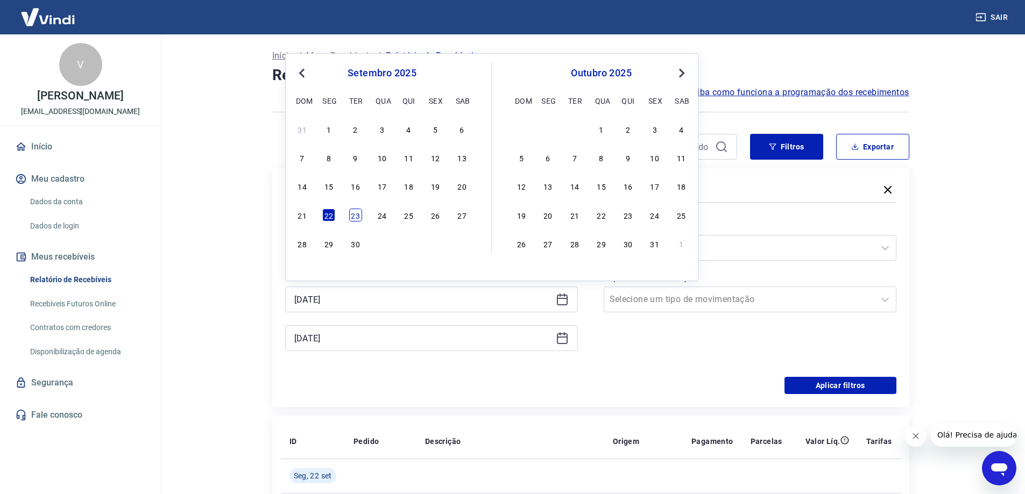
click at [358, 215] on div "23" at bounding box center [355, 215] width 13 height 13
type input "[DATE]"
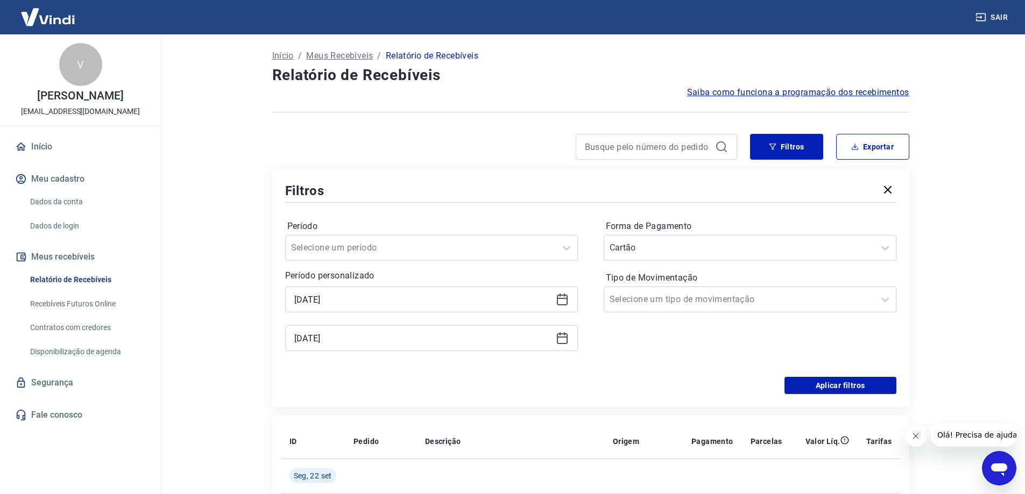
click at [557, 337] on icon at bounding box center [562, 337] width 11 height 1
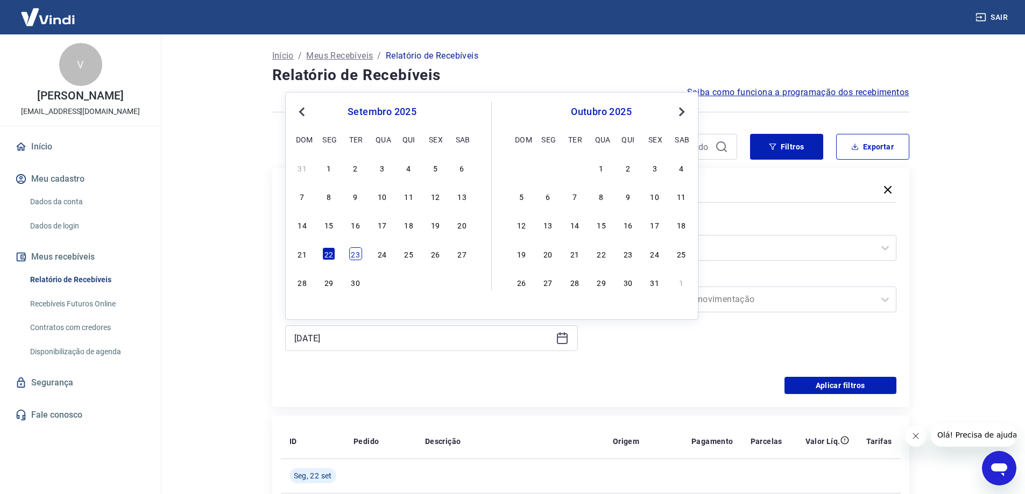
click at [360, 256] on div "23" at bounding box center [355, 253] width 13 height 13
type input "[DATE]"
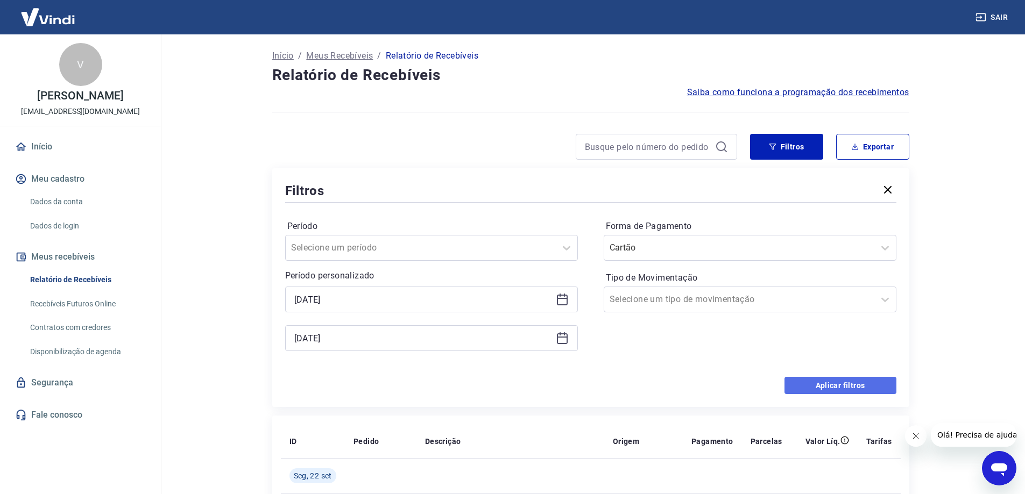
click at [840, 379] on button "Aplicar filtros" at bounding box center [840, 385] width 112 height 17
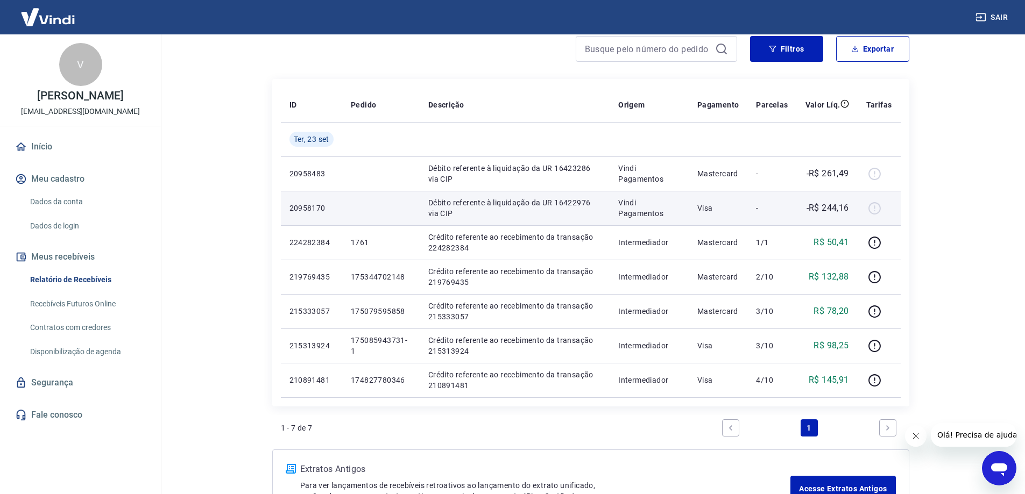
scroll to position [108, 0]
